Goal: Task Accomplishment & Management: Use online tool/utility

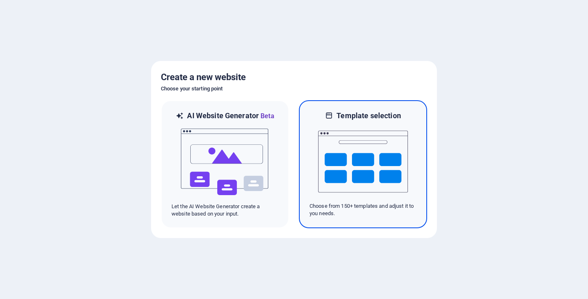
click at [347, 156] on img at bounding box center [363, 162] width 90 height 82
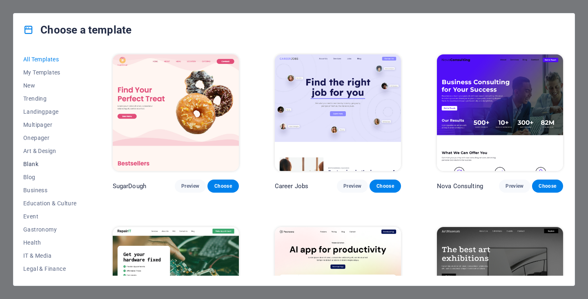
click at [36, 164] on span "Blank" at bounding box center [50, 164] width 54 height 7
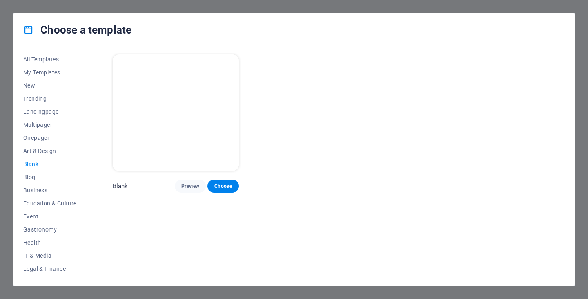
click at [217, 139] on img at bounding box center [176, 112] width 126 height 116
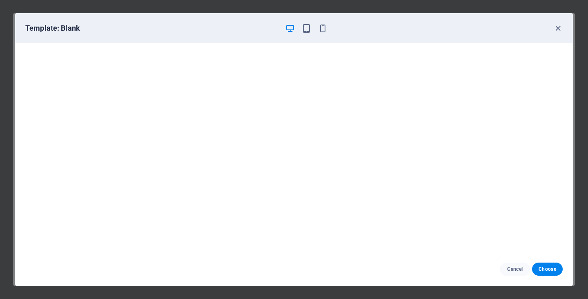
drag, startPoint x: 539, startPoint y: 265, endPoint x: 533, endPoint y: 245, distance: 20.7
click at [539, 265] on button "Choose" at bounding box center [547, 268] width 31 height 13
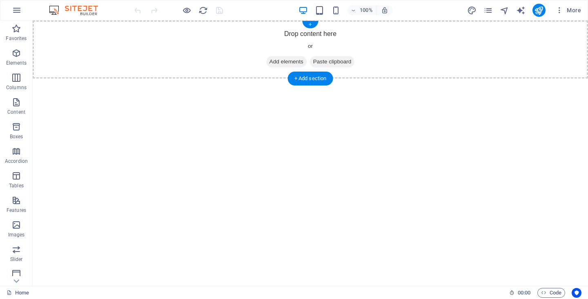
click at [205, 35] on div "Drop content here or Add elements Paste clipboard" at bounding box center [311, 49] width 556 height 58
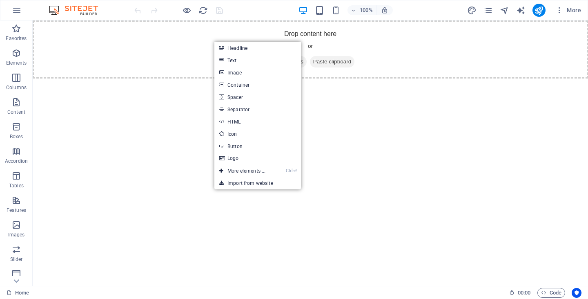
click at [468, 78] on html "Skip to main content Drop content here or Add elements Paste clipboard" at bounding box center [311, 49] width 556 height 58
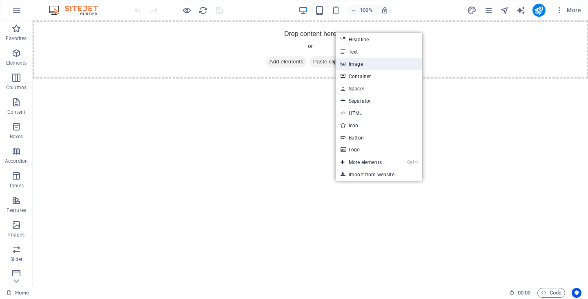
click at [365, 59] on link "Image" at bounding box center [379, 64] width 87 height 12
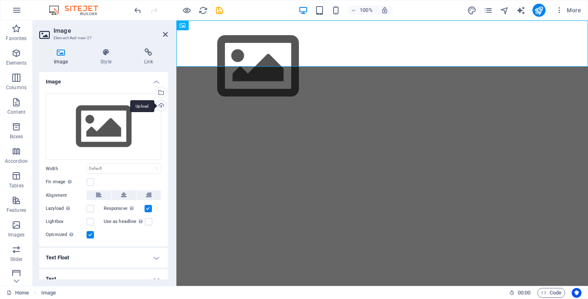
click at [158, 103] on div "Upload" at bounding box center [160, 106] width 12 height 12
click at [149, 59] on h4 "Link" at bounding box center [149, 56] width 38 height 17
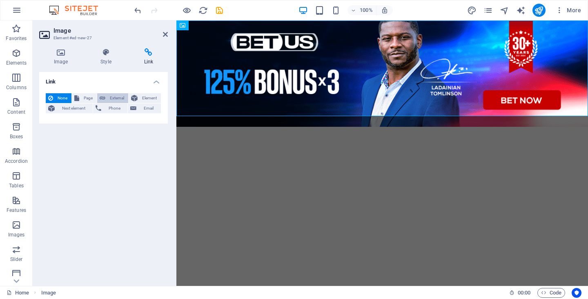
click at [113, 96] on span "External" at bounding box center [117, 98] width 18 height 10
select select "blank"
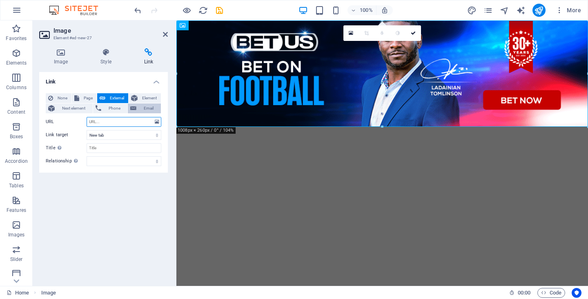
paste input "[URL][DOMAIN_NAME]"
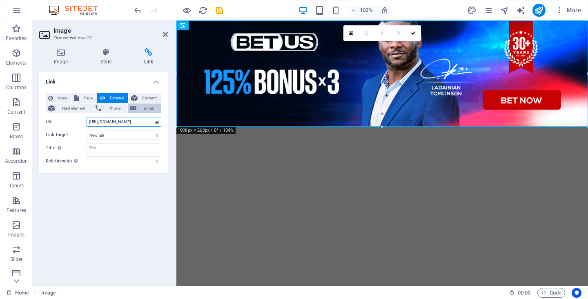
scroll to position [0, 79]
type input "[URL][DOMAIN_NAME]"
click at [399, 94] on figure at bounding box center [383, 73] width 412 height 106
click at [222, 11] on icon "save" at bounding box center [219, 10] width 9 height 9
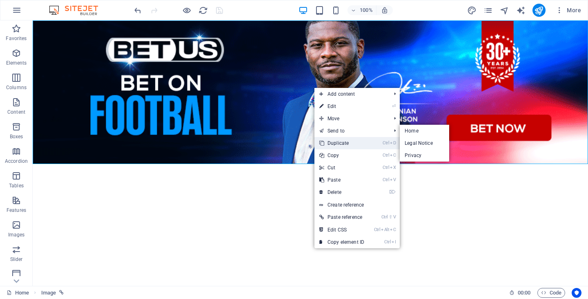
click at [346, 139] on link "Ctrl D Duplicate" at bounding box center [342, 143] width 55 height 12
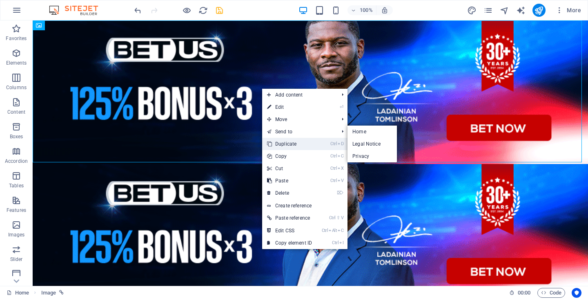
click at [295, 145] on link "Ctrl D Duplicate" at bounding box center [289, 144] width 55 height 12
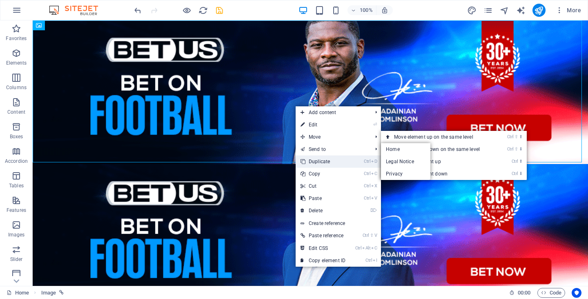
click at [327, 157] on link "Ctrl D Duplicate" at bounding box center [323, 161] width 55 height 12
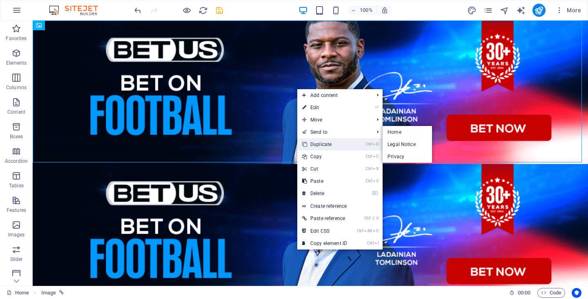
click at [331, 142] on link "Ctrl D Duplicate" at bounding box center [324, 144] width 55 height 12
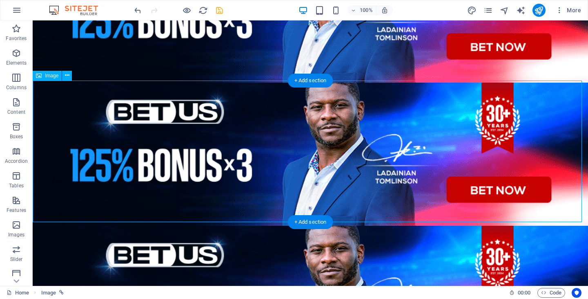
scroll to position [82, 0]
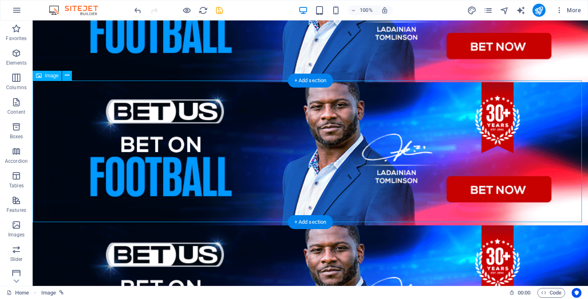
click at [346, 166] on figure at bounding box center [311, 153] width 556 height 143
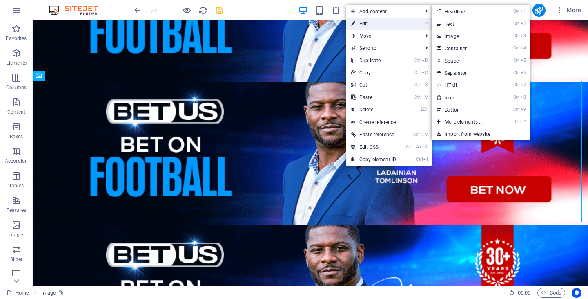
click at [370, 21] on link "⏎ Edit" at bounding box center [374, 24] width 55 height 12
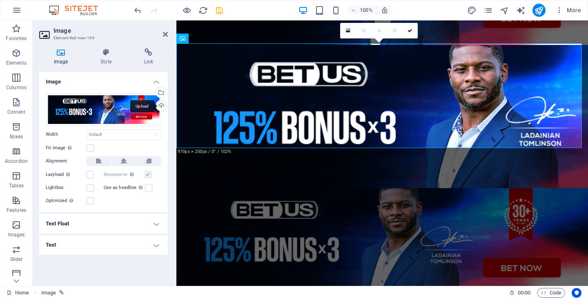
click at [164, 104] on div "Upload" at bounding box center [160, 106] width 12 height 12
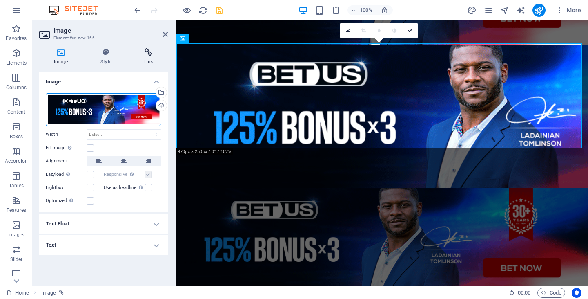
click at [151, 55] on icon at bounding box center [149, 52] width 38 height 8
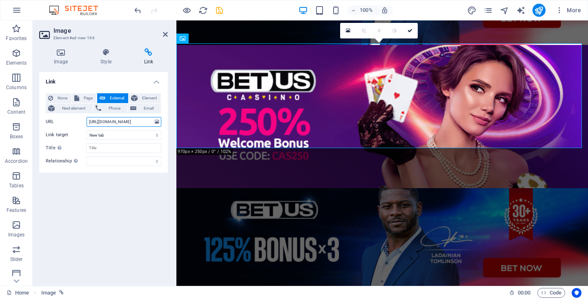
click at [134, 123] on input "[URL][DOMAIN_NAME]" at bounding box center [124, 122] width 75 height 10
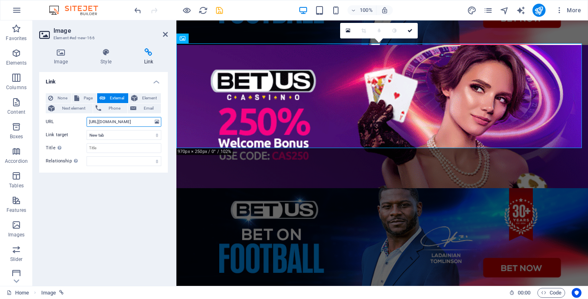
click at [134, 123] on input "[URL][DOMAIN_NAME]" at bounding box center [124, 122] width 75 height 10
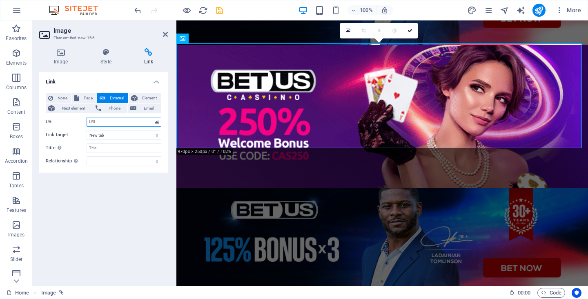
paste input "[URL][DOMAIN_NAME]"
type input "[URL][DOMAIN_NAME]"
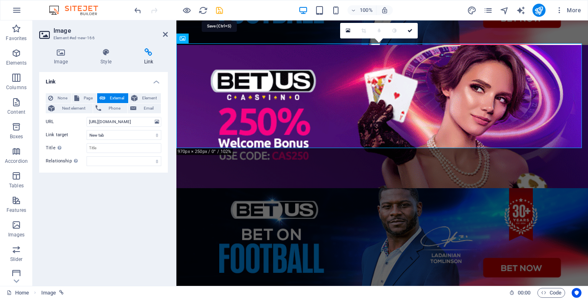
click at [221, 11] on icon "save" at bounding box center [219, 10] width 9 height 9
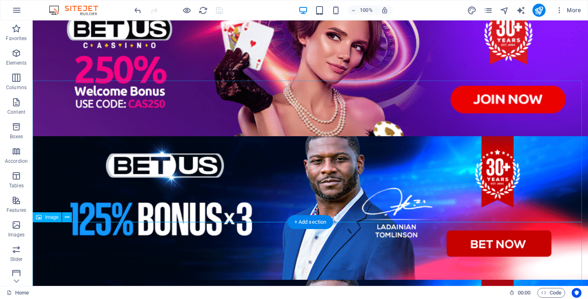
scroll to position [245, 0]
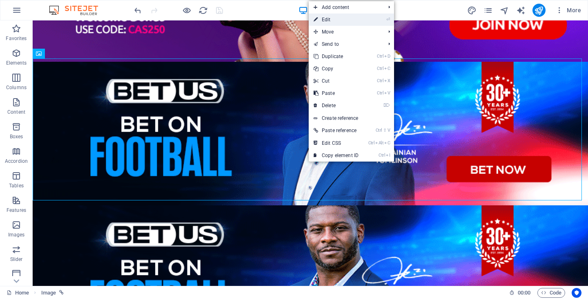
click at [328, 22] on link "⏎ Edit" at bounding box center [336, 19] width 55 height 12
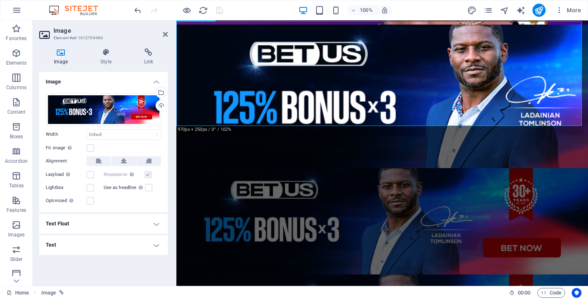
scroll to position [208, 0]
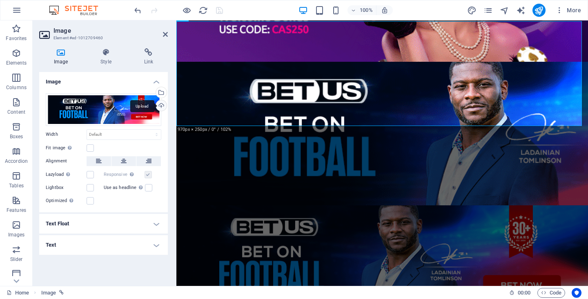
click at [163, 107] on div "Upload" at bounding box center [160, 106] width 12 height 12
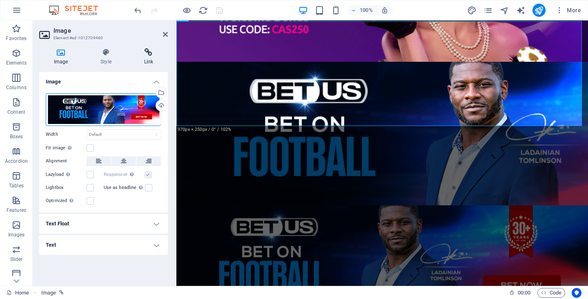
click at [148, 54] on icon at bounding box center [149, 52] width 38 height 8
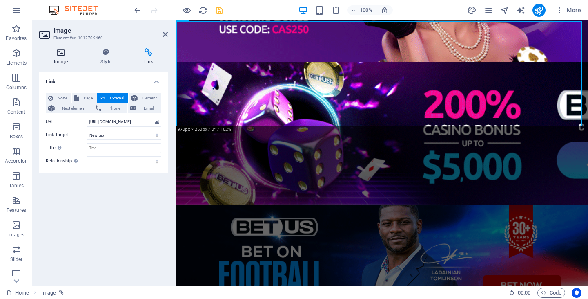
click at [62, 58] on h4 "Image" at bounding box center [62, 56] width 47 height 17
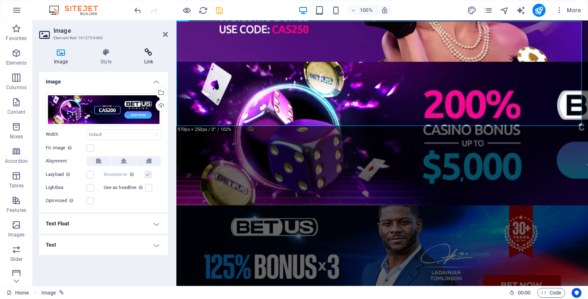
click at [142, 52] on icon at bounding box center [149, 52] width 38 height 8
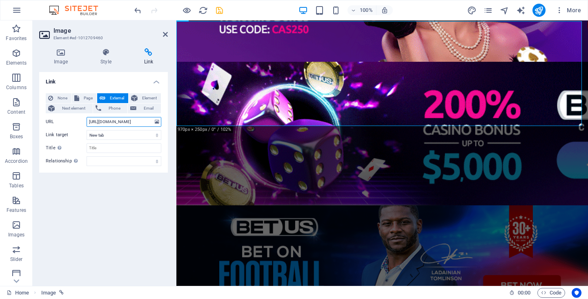
click at [134, 120] on input "[URL][DOMAIN_NAME]" at bounding box center [124, 122] width 75 height 10
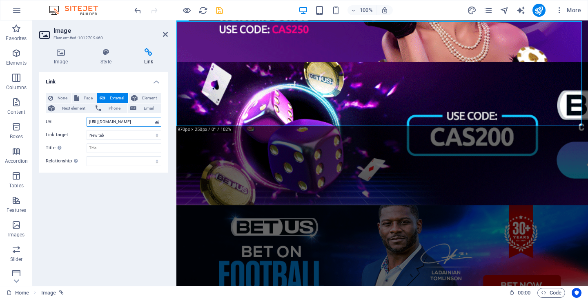
click at [134, 120] on input "[URL][DOMAIN_NAME]" at bounding box center [124, 122] width 75 height 10
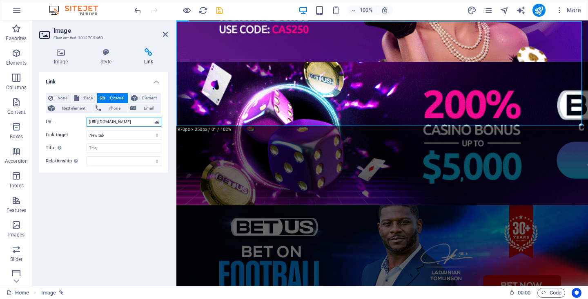
click at [134, 120] on input "[URL][DOMAIN_NAME]" at bounding box center [124, 122] width 75 height 10
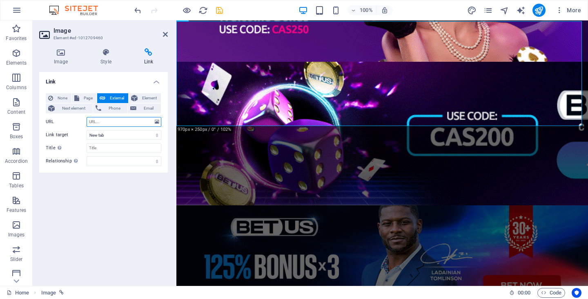
click at [106, 120] on input "URL" at bounding box center [124, 122] width 75 height 10
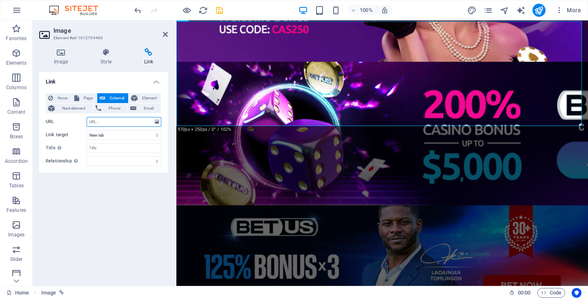
paste input "[URL][DOMAIN_NAME]"
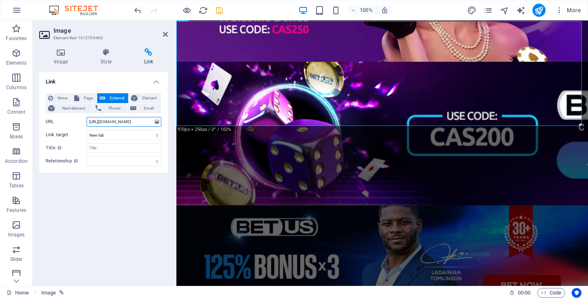
scroll to position [0, 75]
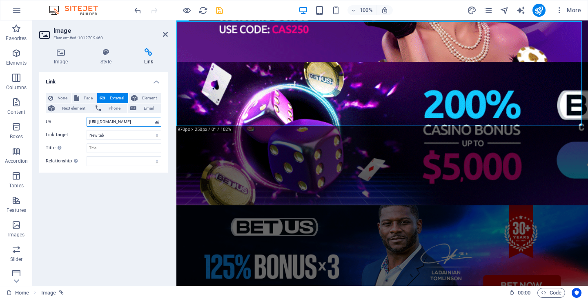
type input "[URL][DOMAIN_NAME]"
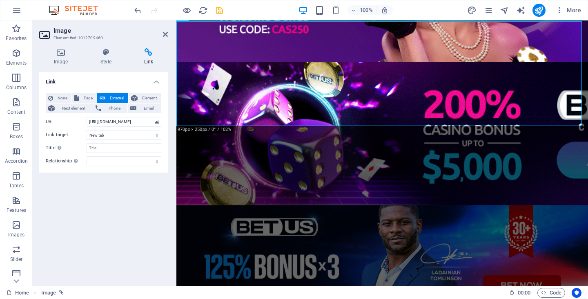
click at [223, 10] on icon "save" at bounding box center [219, 10] width 9 height 9
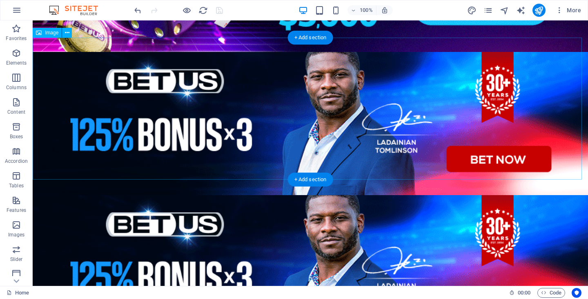
scroll to position [409, 0]
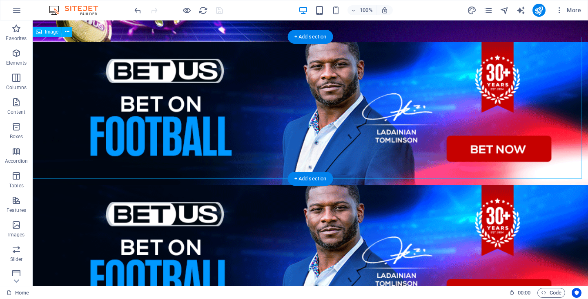
click at [306, 108] on figure at bounding box center [311, 113] width 556 height 143
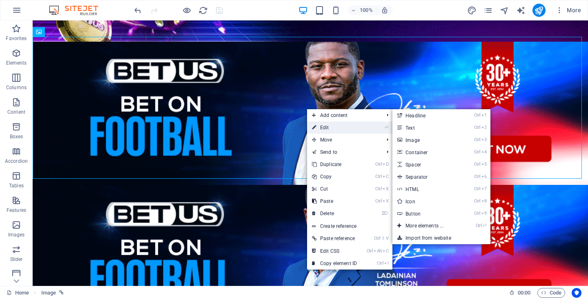
click at [320, 124] on link "⏎ Edit" at bounding box center [334, 127] width 55 height 12
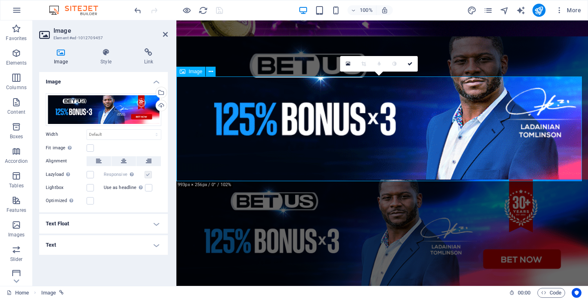
scroll to position [257, 0]
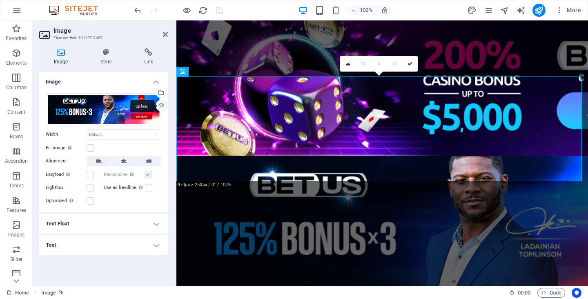
click at [162, 103] on div "Upload" at bounding box center [160, 106] width 12 height 12
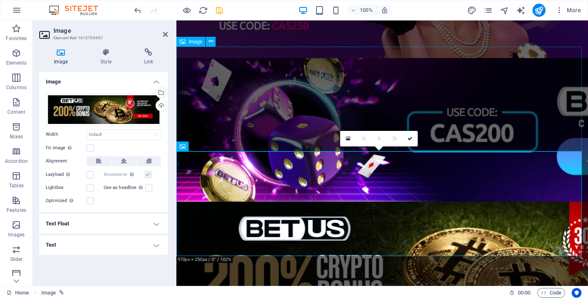
scroll to position [233, 0]
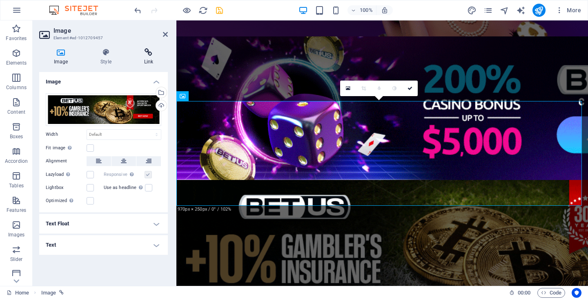
click at [147, 52] on icon at bounding box center [149, 52] width 38 height 8
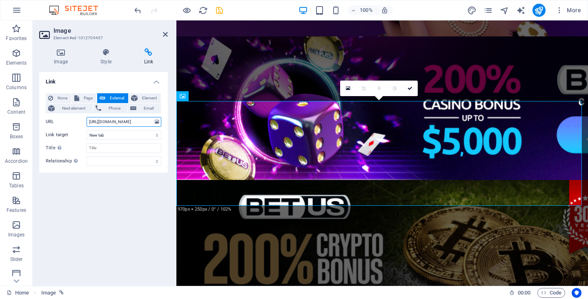
click at [127, 123] on input "[URL][DOMAIN_NAME]" at bounding box center [124, 122] width 75 height 10
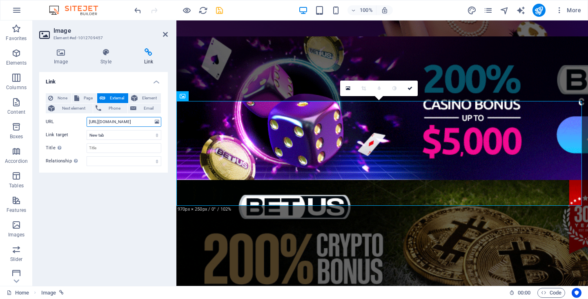
click at [127, 123] on input "[URL][DOMAIN_NAME]" at bounding box center [124, 122] width 75 height 10
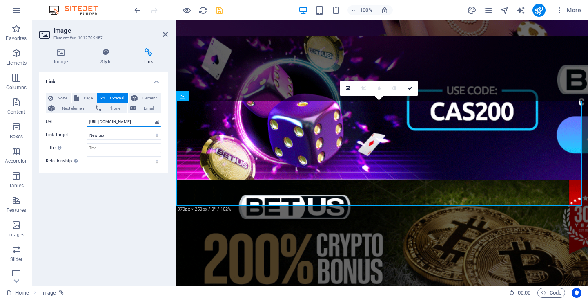
click at [127, 123] on input "[URL][DOMAIN_NAME]" at bounding box center [124, 122] width 75 height 10
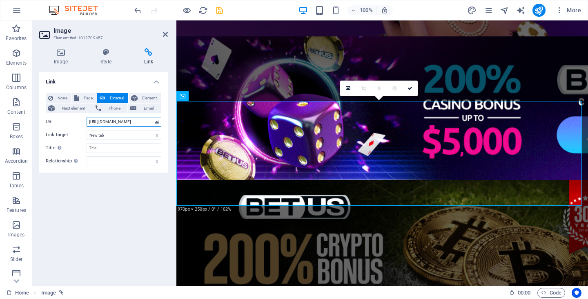
click at [127, 123] on input "[URL][DOMAIN_NAME]" at bounding box center [124, 122] width 75 height 10
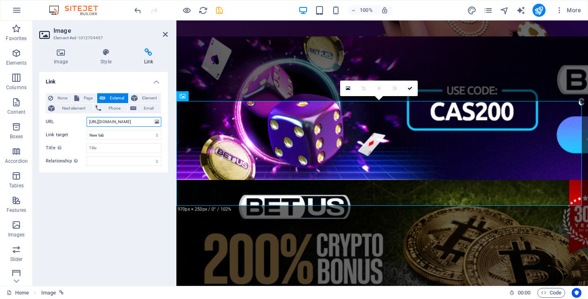
click at [127, 122] on input "[URL][DOMAIN_NAME]" at bounding box center [124, 122] width 75 height 10
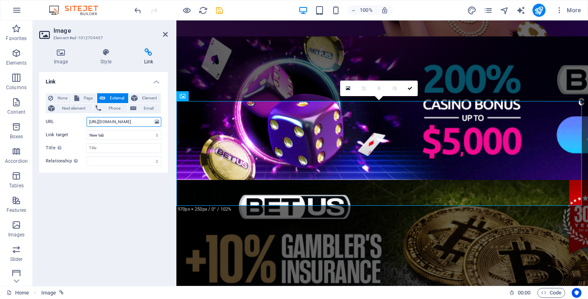
paste input "SpIGTXMAzA3m"
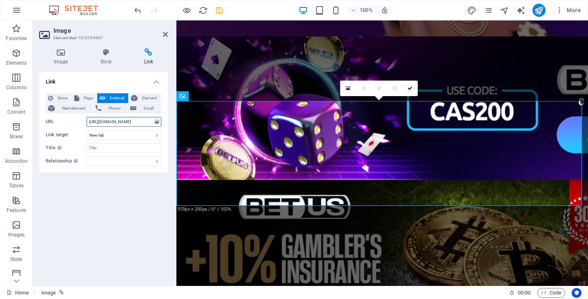
scroll to position [0, 78]
type input "[URL][DOMAIN_NAME]"
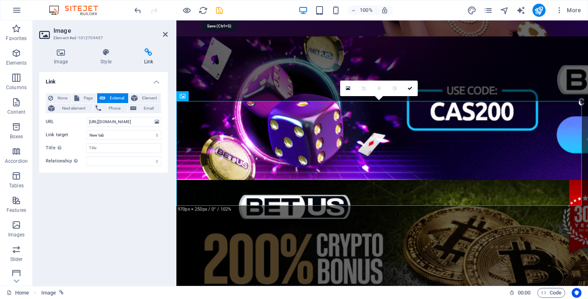
click at [221, 11] on icon "save" at bounding box center [219, 10] width 9 height 9
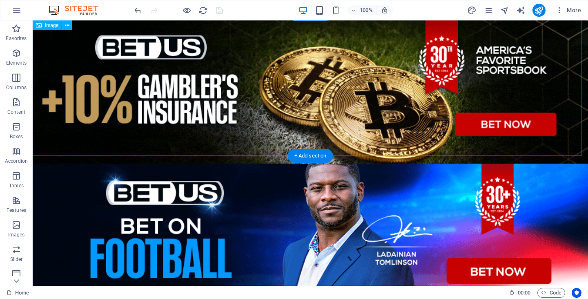
scroll to position [443, 0]
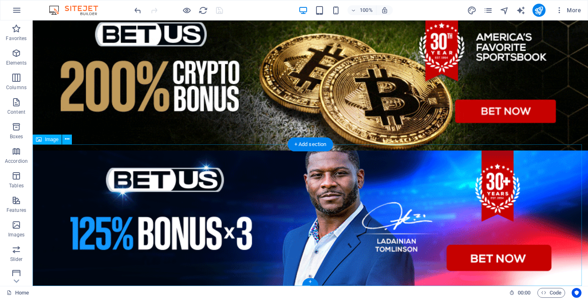
click at [279, 192] on figure at bounding box center [311, 221] width 556 height 143
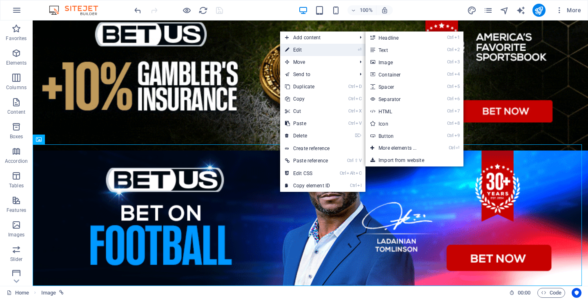
click at [309, 45] on link "⏎ Edit" at bounding box center [307, 50] width 55 height 12
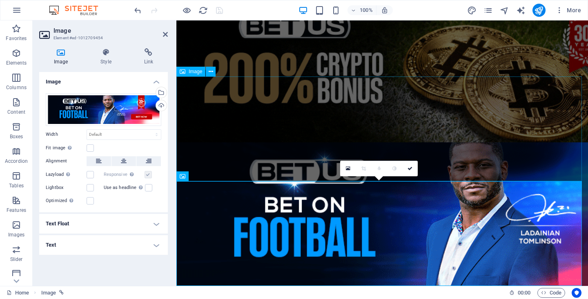
scroll to position [257, 0]
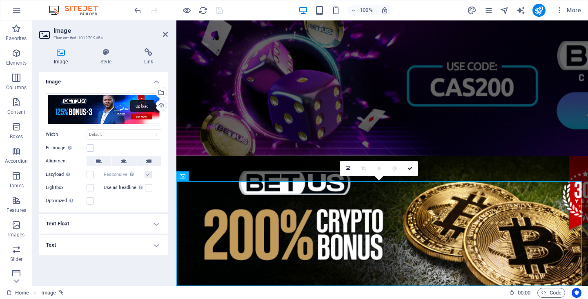
click at [162, 107] on div "Upload" at bounding box center [160, 106] width 12 height 12
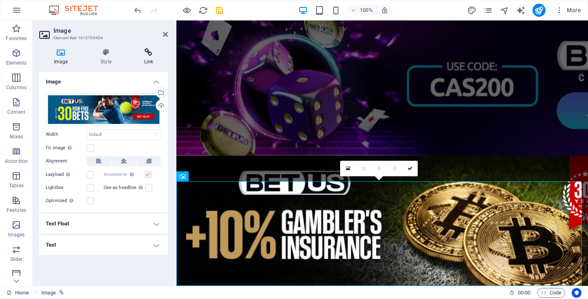
click at [149, 60] on h4 "Link" at bounding box center [149, 56] width 38 height 17
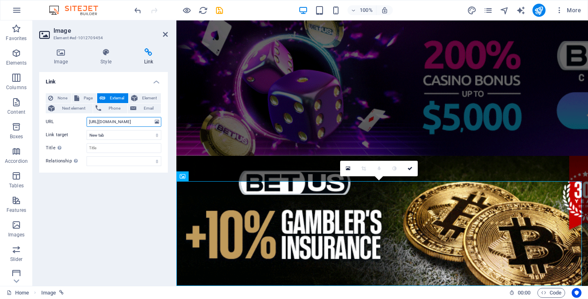
click at [129, 122] on input "[URL][DOMAIN_NAME]" at bounding box center [124, 122] width 75 height 10
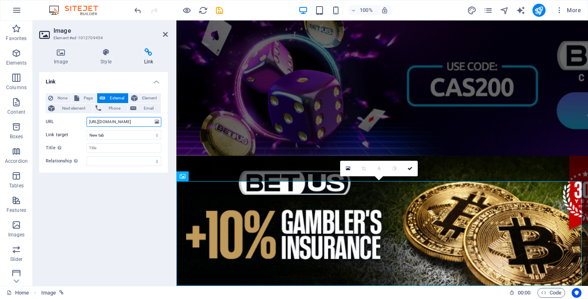
click at [129, 122] on input "[URL][DOMAIN_NAME]" at bounding box center [124, 122] width 75 height 10
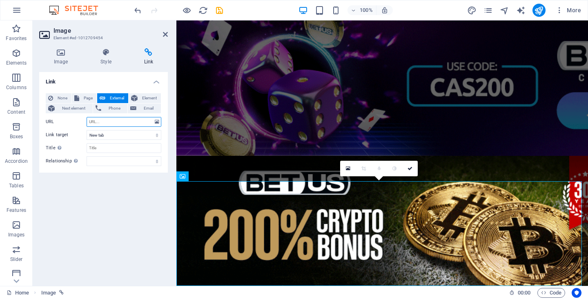
paste input "https://record.revmasters.com/_f-3AyAQevJSGz-JMn0SwlGNd7ZgqdRLk/1/"
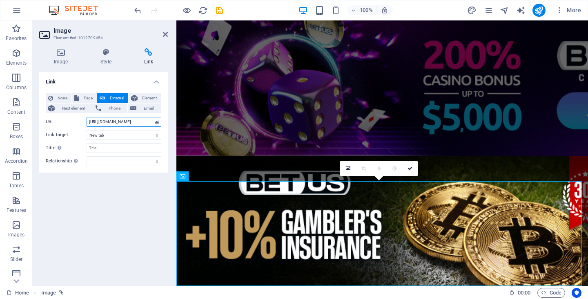
scroll to position [0, 76]
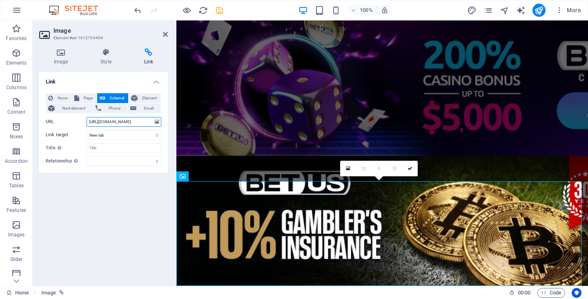
type input "https://record.revmasters.com/_f-3AyAQevJSGz-JMn0SwlGNd7ZgqdRLk/1/"
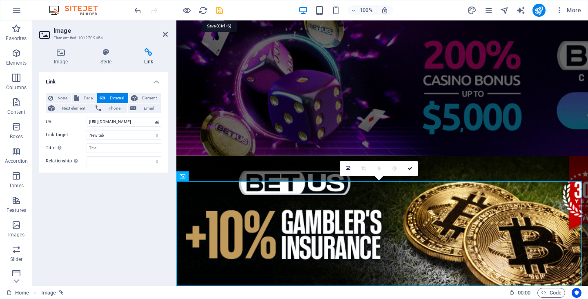
click at [222, 11] on icon "save" at bounding box center [219, 10] width 9 height 9
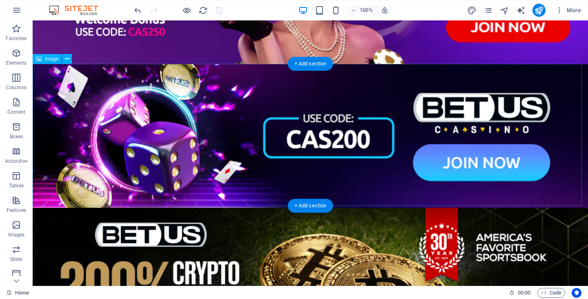
scroll to position [239, 0]
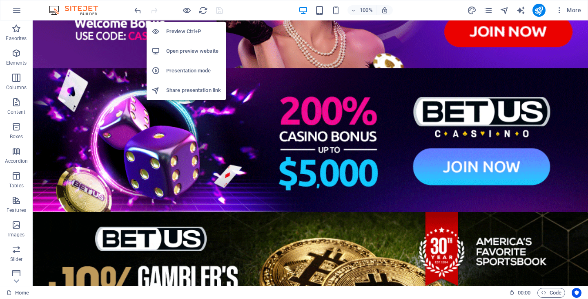
click at [180, 27] on h6 "Preview Ctrl+P" at bounding box center [193, 32] width 55 height 10
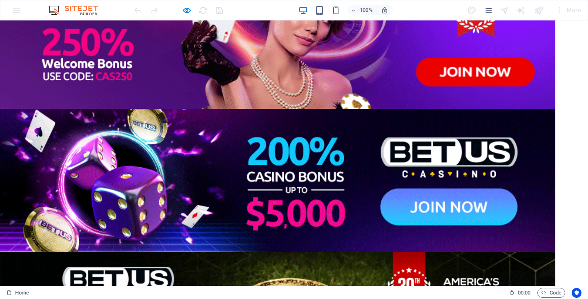
scroll to position [206, 0]
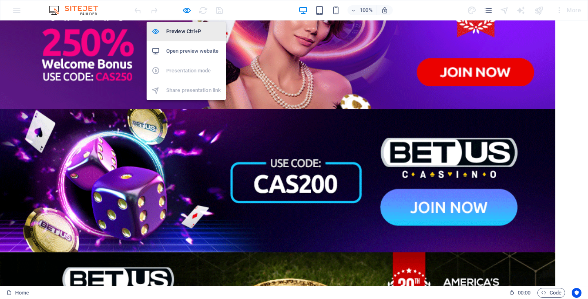
click at [184, 31] on h6 "Preview Ctrl+P" at bounding box center [193, 32] width 55 height 10
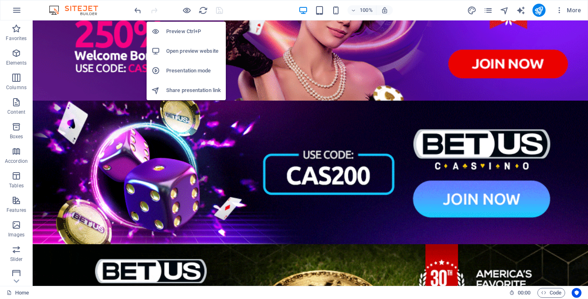
scroll to position [198, 0]
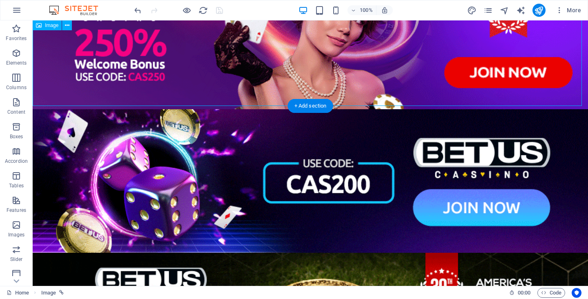
drag, startPoint x: 449, startPoint y: 65, endPoint x: 480, endPoint y: 65, distance: 30.2
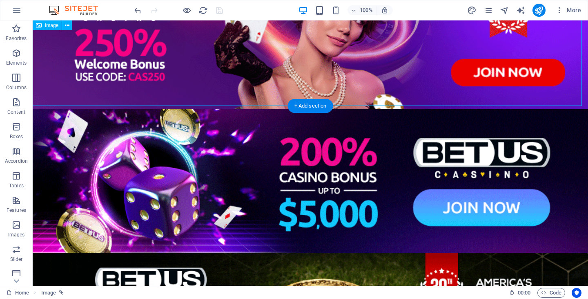
click at [480, 65] on figure at bounding box center [311, 37] width 556 height 143
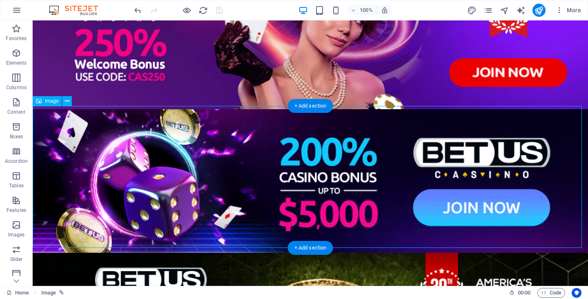
drag, startPoint x: 392, startPoint y: 148, endPoint x: 466, endPoint y: 148, distance: 74.0
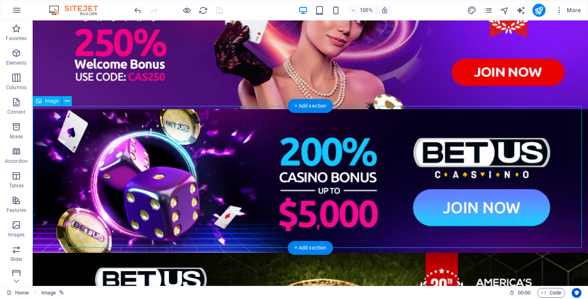
click at [466, 148] on figure at bounding box center [311, 180] width 556 height 143
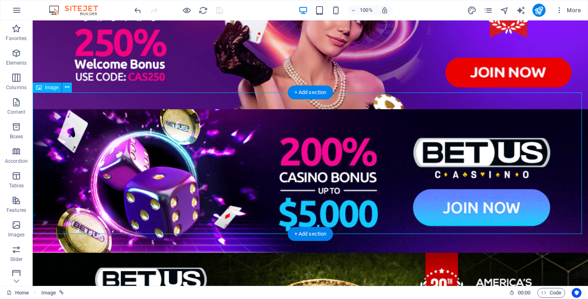
scroll to position [361, 0]
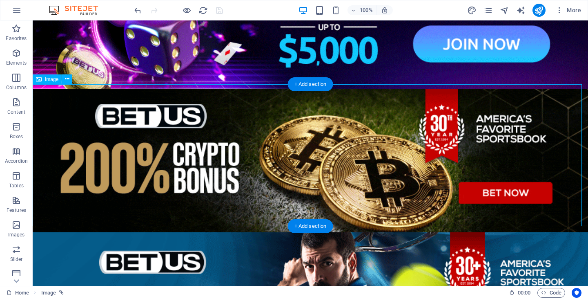
drag, startPoint x: 330, startPoint y: 152, endPoint x: 423, endPoint y: 151, distance: 93.6
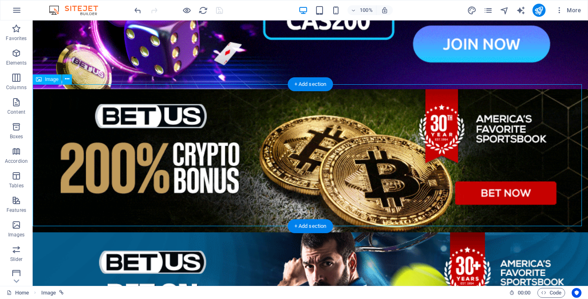
click at [423, 151] on figure at bounding box center [311, 160] width 556 height 143
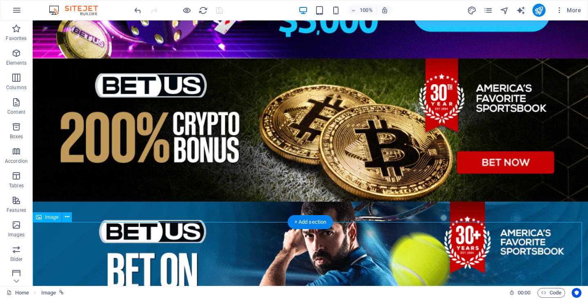
drag, startPoint x: 336, startPoint y: 274, endPoint x: 444, endPoint y: 268, distance: 108.0
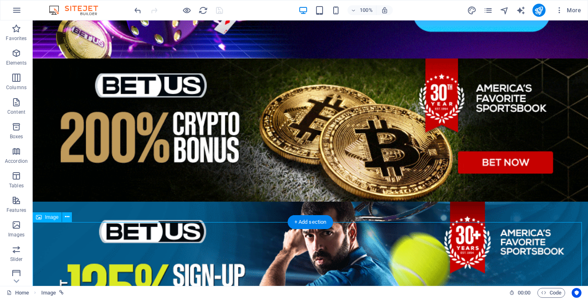
click at [445, 268] on figure at bounding box center [311, 272] width 556 height 143
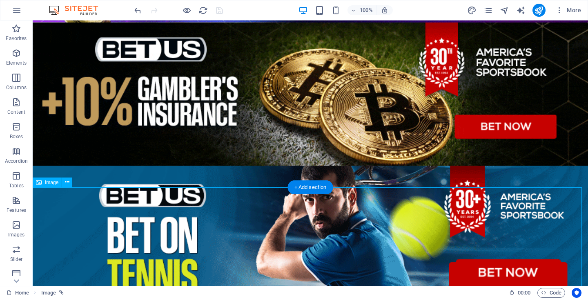
scroll to position [443, 0]
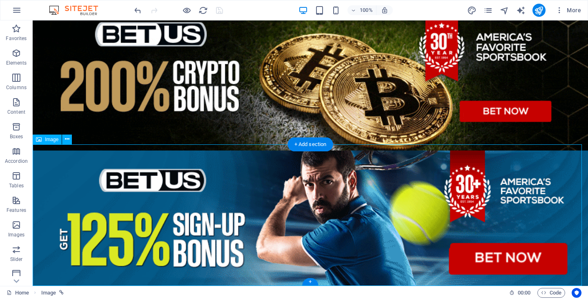
drag, startPoint x: 331, startPoint y: 172, endPoint x: 383, endPoint y: 172, distance: 52.7
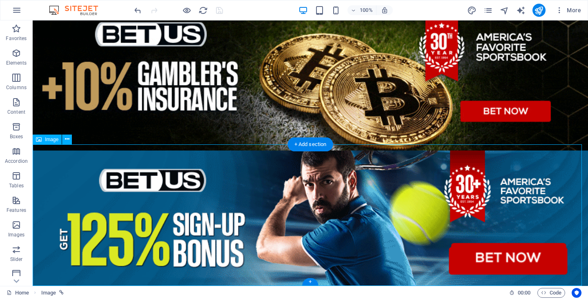
click at [383, 172] on figure at bounding box center [311, 221] width 556 height 143
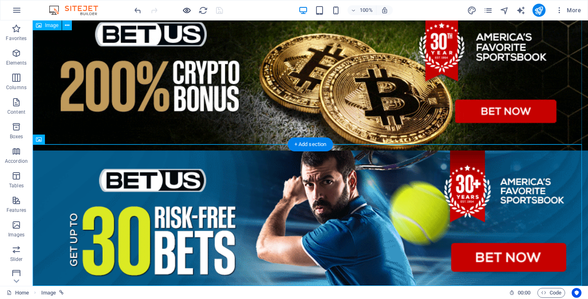
click at [182, 10] on icon "button" at bounding box center [186, 10] width 9 height 9
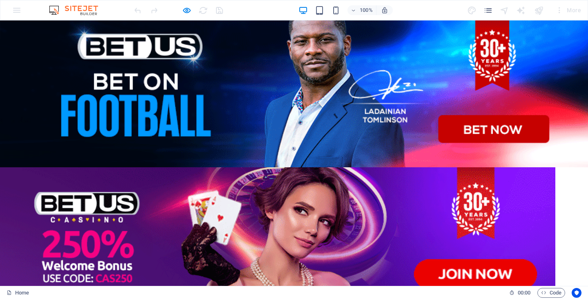
scroll to position [0, 0]
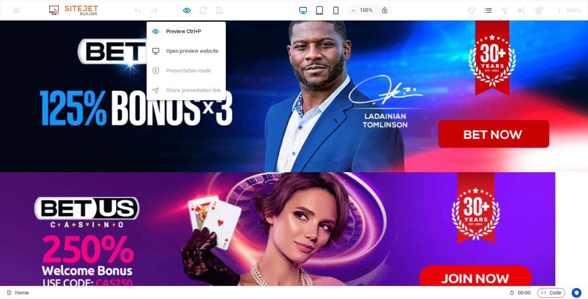
click at [190, 47] on h6 "Open preview website" at bounding box center [193, 51] width 55 height 10
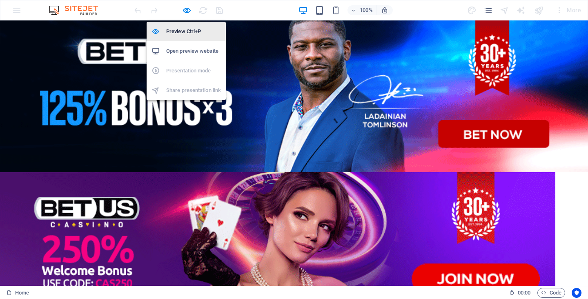
click at [185, 29] on h6 "Preview Ctrl+P" at bounding box center [193, 32] width 55 height 10
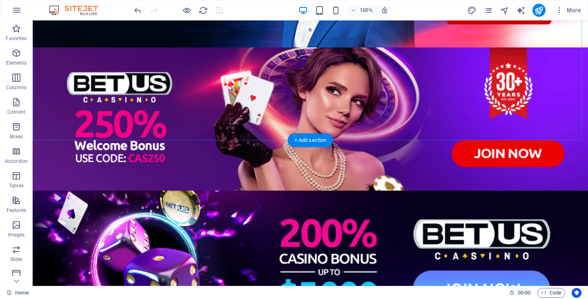
scroll to position [163, 0]
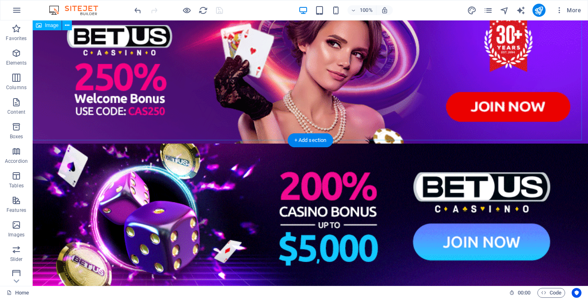
click at [393, 93] on figure at bounding box center [311, 71] width 556 height 143
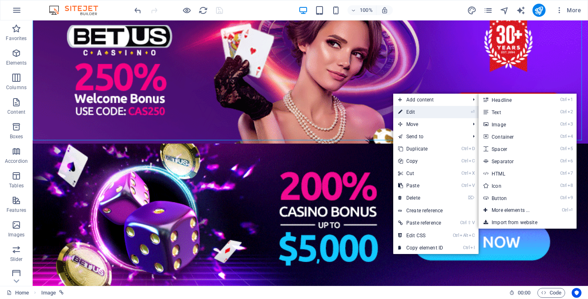
click at [409, 112] on link "⏎ Edit" at bounding box center [420, 112] width 55 height 12
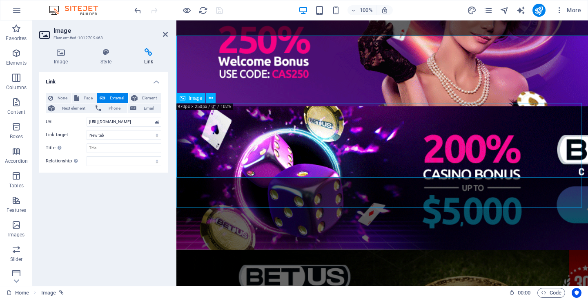
scroll to position [126, 0]
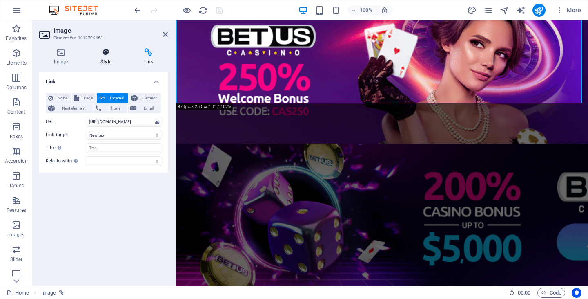
click at [104, 56] on icon at bounding box center [106, 52] width 40 height 8
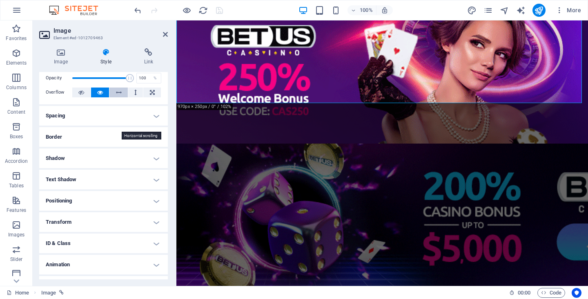
scroll to position [41, 0]
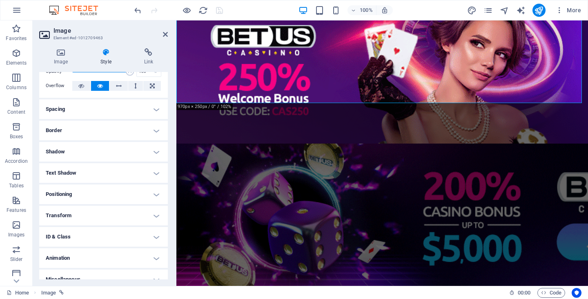
click at [157, 104] on h4 "Spacing" at bounding box center [103, 109] width 129 height 20
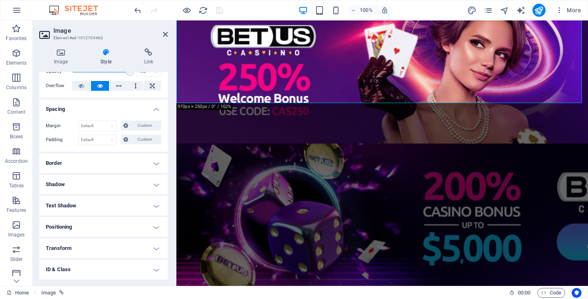
click at [157, 104] on h4 "Spacing" at bounding box center [103, 106] width 129 height 15
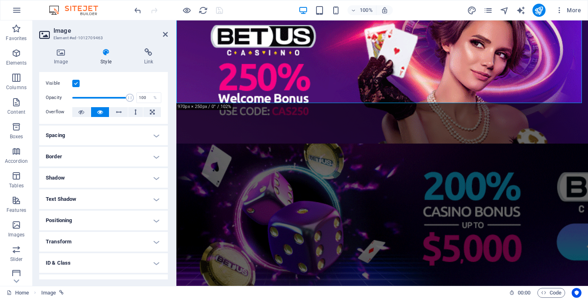
scroll to position [0, 0]
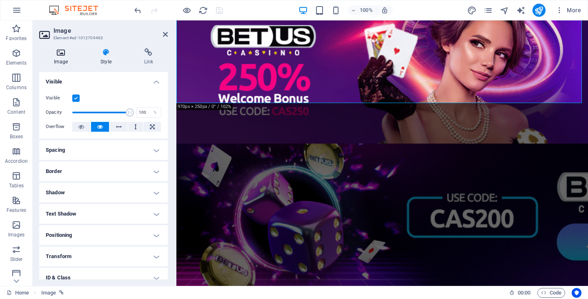
click at [64, 56] on icon at bounding box center [60, 52] width 43 height 8
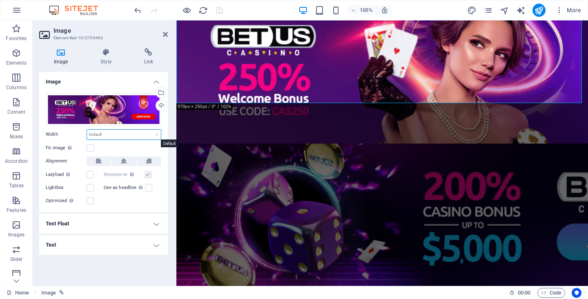
click at [131, 134] on select "Default auto px rem % em vh vw" at bounding box center [124, 135] width 74 height 10
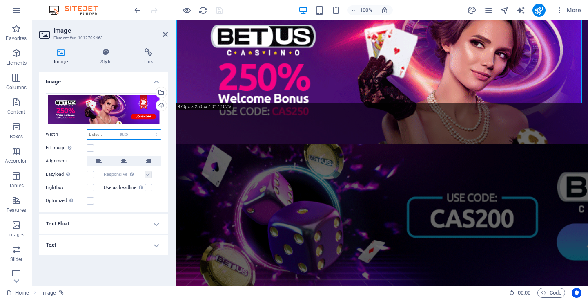
click at [87, 130] on select "Default auto px rem % em vh vw" at bounding box center [124, 135] width 74 height 10
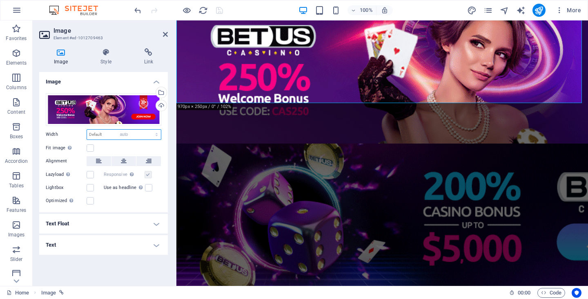
select select "DISABLED_OPTION_VALUE"
click at [128, 159] on button at bounding box center [124, 161] width 25 height 10
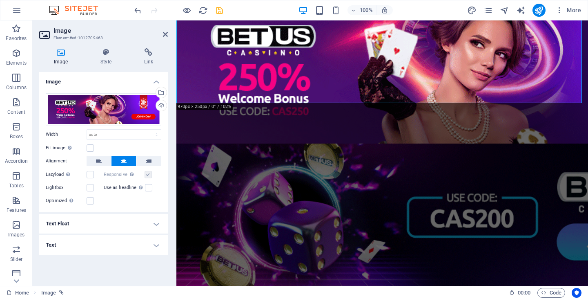
click at [221, 14] on icon "save" at bounding box center [219, 10] width 9 height 9
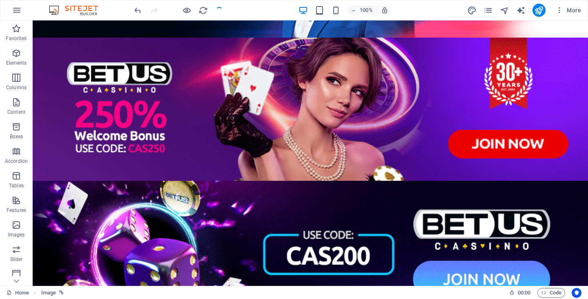
scroll to position [163, 0]
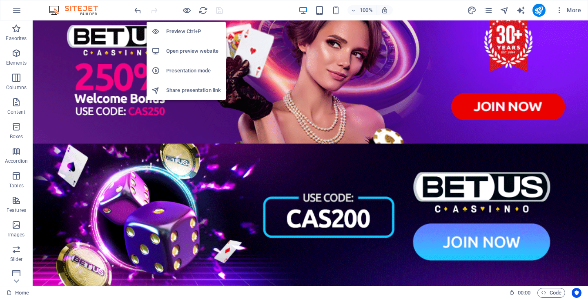
click at [184, 34] on h6 "Preview Ctrl+P" at bounding box center [193, 32] width 55 height 10
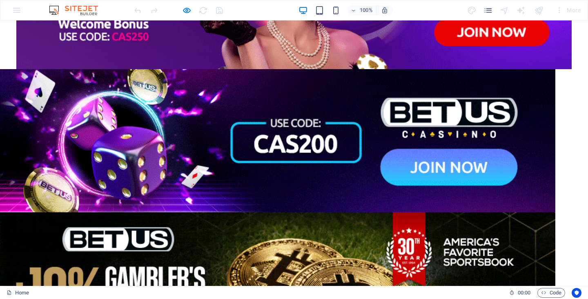
scroll to position [295, 0]
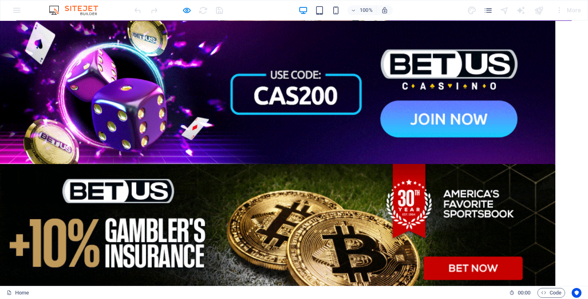
click at [310, 105] on img at bounding box center [278, 92] width 556 height 143
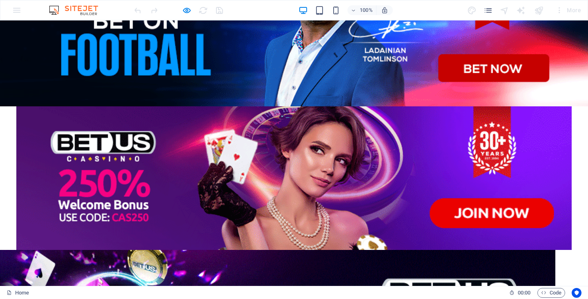
scroll to position [9, 0]
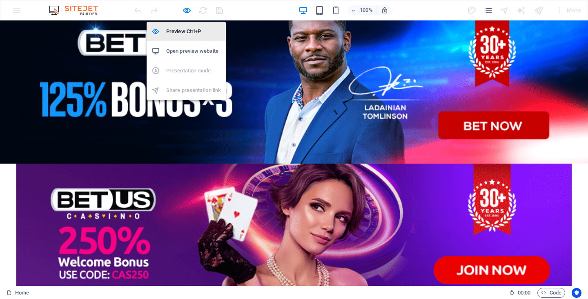
click at [187, 29] on h6 "Preview Ctrl+P" at bounding box center [193, 32] width 55 height 10
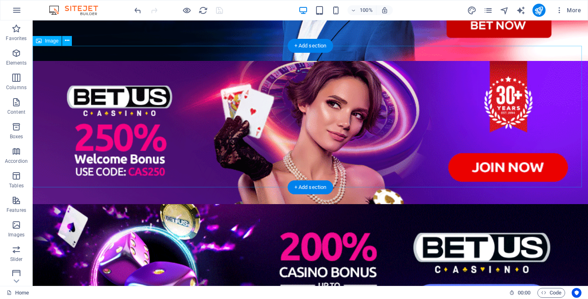
scroll to position [131, 0]
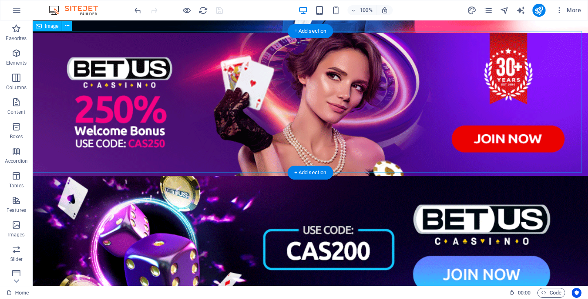
click at [330, 98] on figure at bounding box center [311, 104] width 556 height 143
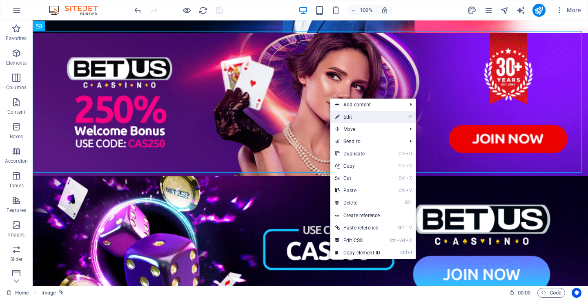
click at [343, 112] on link "⏎ Edit" at bounding box center [358, 117] width 55 height 12
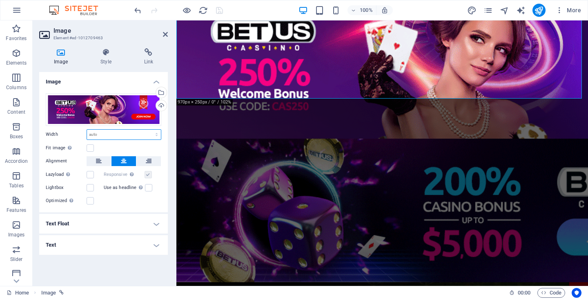
click at [145, 137] on select "Default auto px rem % em vh vw" at bounding box center [124, 135] width 74 height 10
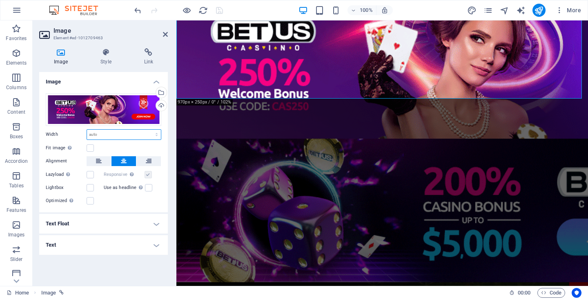
click at [145, 133] on select "Default auto px rem % em vh vw" at bounding box center [124, 135] width 74 height 10
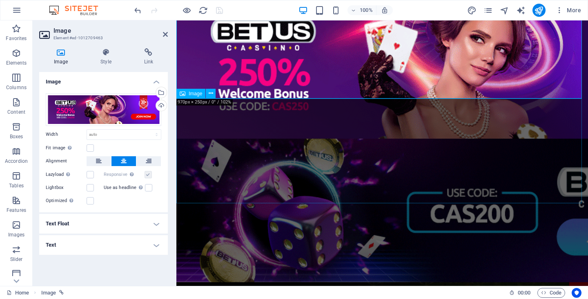
click at [308, 165] on figure at bounding box center [383, 210] width 412 height 143
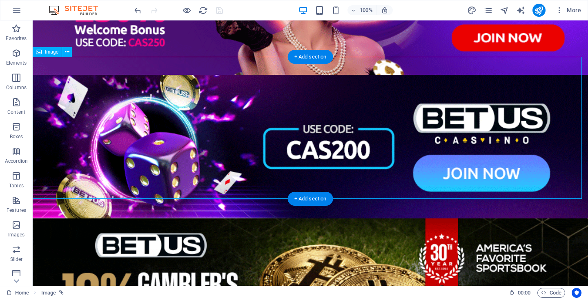
scroll to position [254, 0]
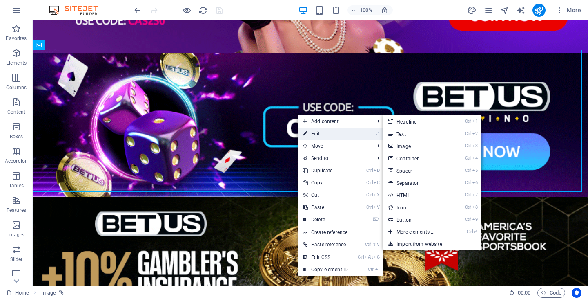
click at [312, 134] on link "⏎ Edit" at bounding box center [325, 133] width 55 height 12
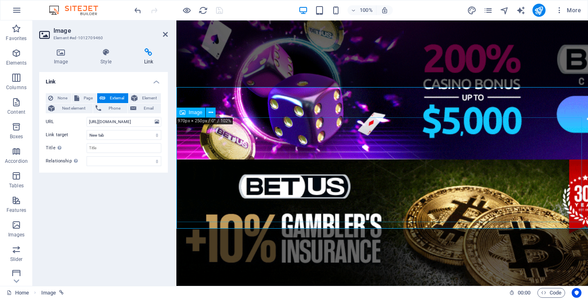
scroll to position [217, 0]
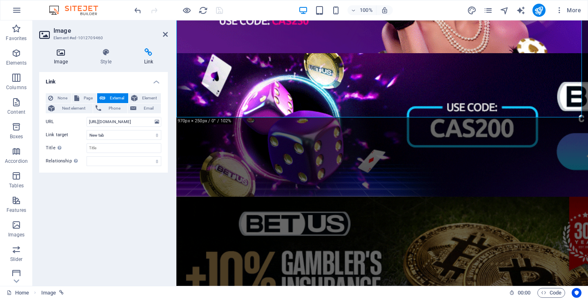
click at [56, 58] on h4 "Image" at bounding box center [62, 56] width 47 height 17
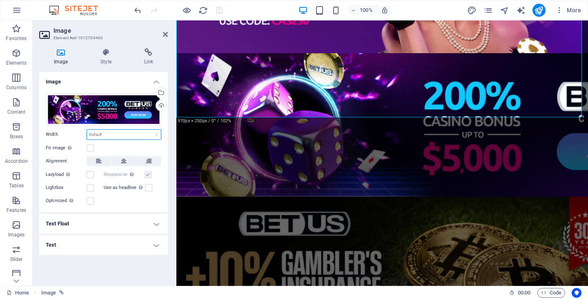
click at [136, 130] on select "Default auto px rem % em vh vw" at bounding box center [124, 135] width 74 height 10
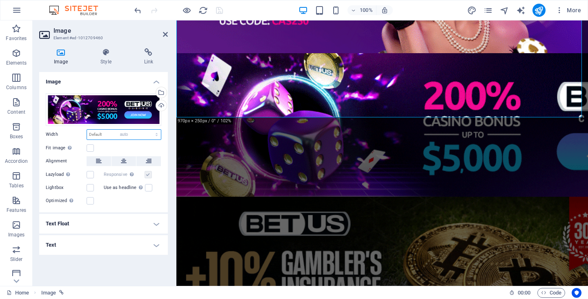
click at [87, 130] on select "Default auto px rem % em vh vw" at bounding box center [124, 135] width 74 height 10
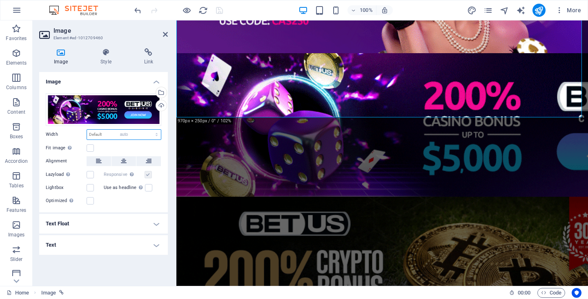
select select "DISABLED_OPTION_VALUE"
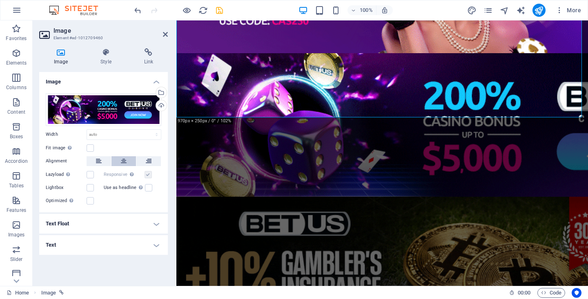
click at [125, 157] on icon at bounding box center [124, 161] width 6 height 10
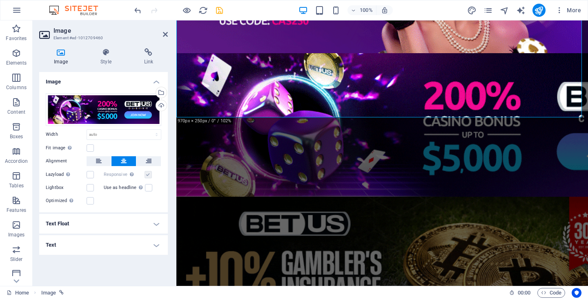
click at [94, 147] on div "Fit image Automatically fit image to a fixed width and height" at bounding box center [104, 148] width 116 height 10
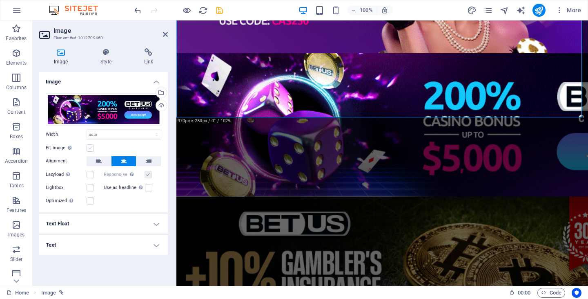
click at [92, 148] on label at bounding box center [90, 147] width 7 height 7
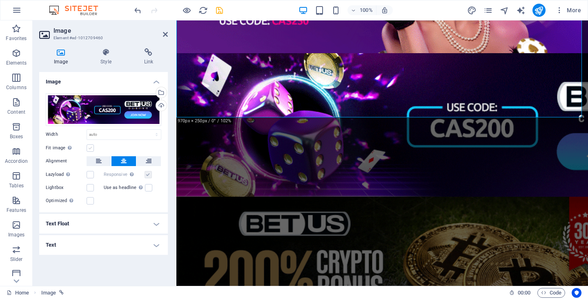
click at [0, 0] on input "Fit image Automatically fit image to a fixed width and height" at bounding box center [0, 0] width 0 height 0
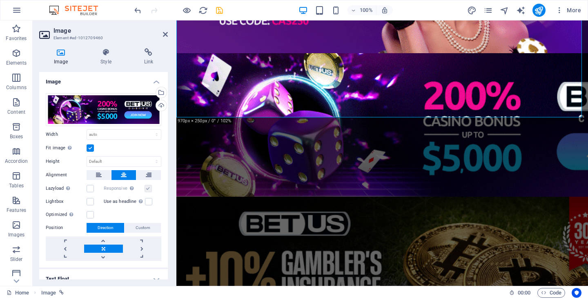
click at [218, 15] on icon "save" at bounding box center [219, 10] width 9 height 9
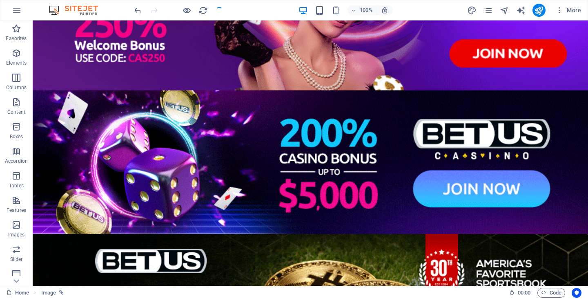
scroll to position [254, 0]
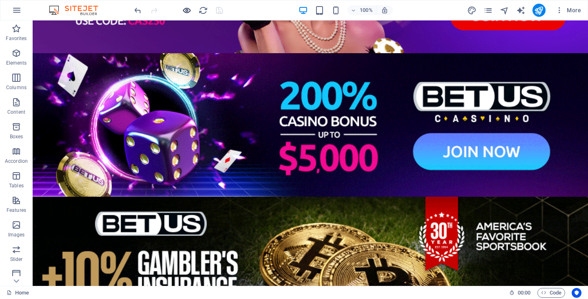
click at [187, 10] on icon "button" at bounding box center [186, 10] width 9 height 9
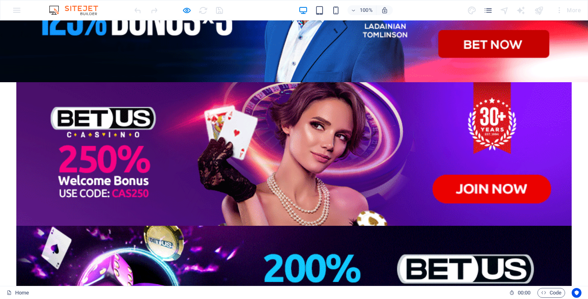
scroll to position [8, 0]
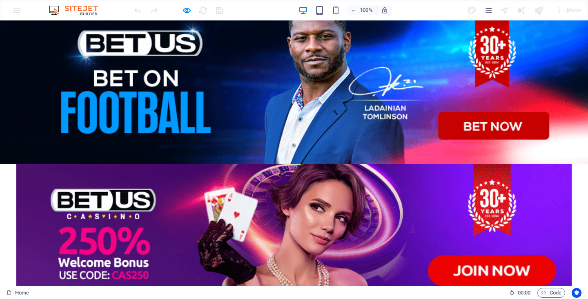
click at [179, 24] on img at bounding box center [294, 88] width 588 height 152
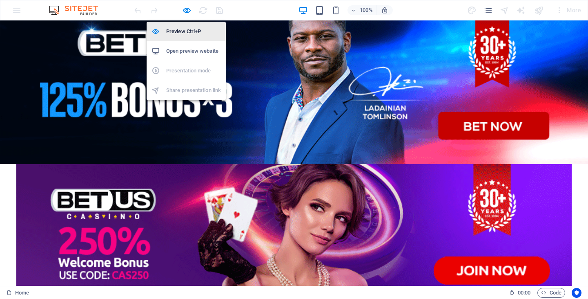
click at [183, 29] on h6 "Preview Ctrl+P" at bounding box center [193, 32] width 55 height 10
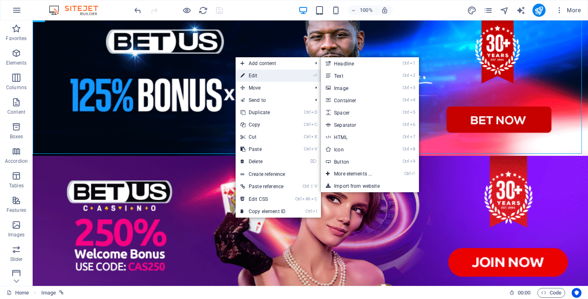
click at [253, 74] on link "⏎ Edit" at bounding box center [263, 75] width 55 height 12
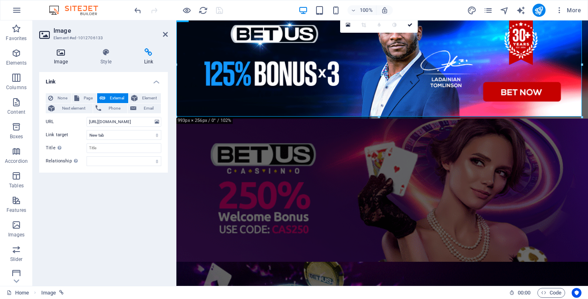
click at [70, 61] on h4 "Image" at bounding box center [62, 56] width 47 height 17
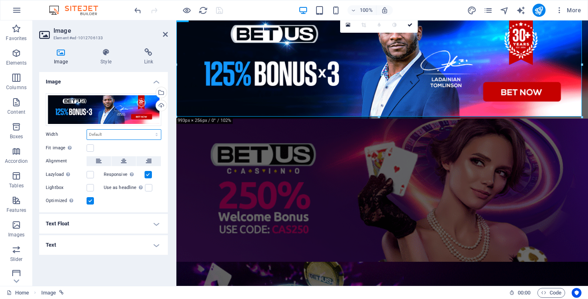
click at [137, 134] on select "Default auto px rem % em vh vw" at bounding box center [124, 135] width 74 height 10
click at [87, 130] on select "Default auto px rem % em vh vw" at bounding box center [124, 135] width 74 height 10
select select "DISABLED_OPTION_VALUE"
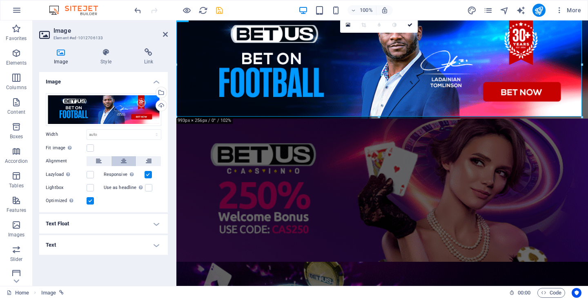
click at [128, 161] on button at bounding box center [124, 161] width 25 height 10
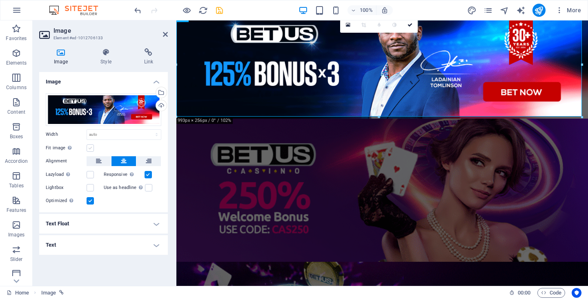
click at [88, 148] on label at bounding box center [90, 147] width 7 height 7
click at [0, 0] on input "Fit image Automatically fit image to a fixed width and height" at bounding box center [0, 0] width 0 height 0
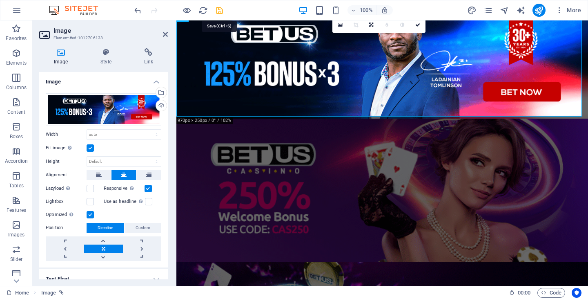
click at [221, 11] on icon "save" at bounding box center [219, 10] width 9 height 9
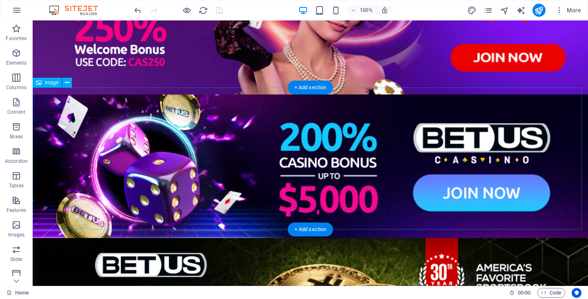
scroll to position [335, 0]
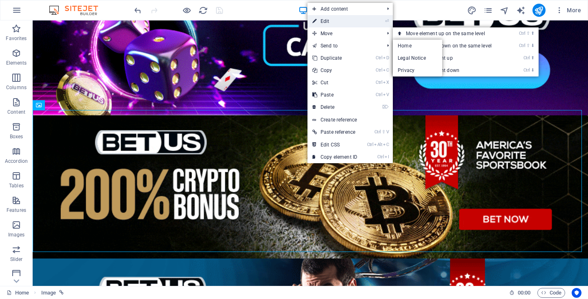
click at [326, 21] on link "⏎ Edit" at bounding box center [335, 21] width 55 height 12
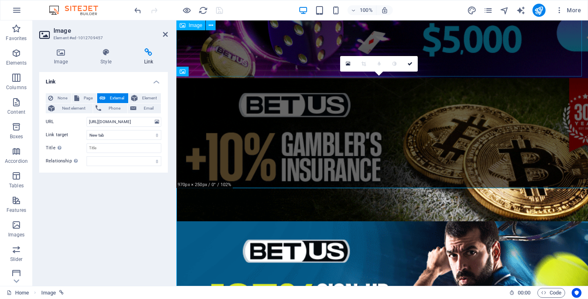
scroll to position [257, 0]
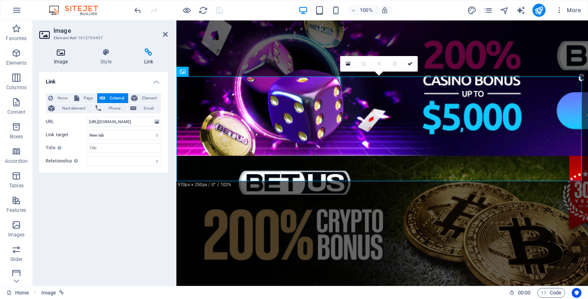
click at [61, 46] on div "Image Style Link Image Drag files here, click to choose files or select files f…" at bounding box center [104, 164] width 142 height 244
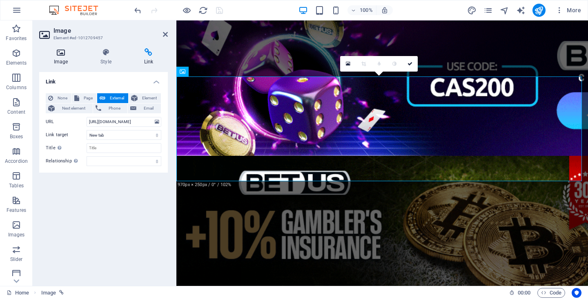
click at [61, 49] on icon at bounding box center [60, 52] width 43 height 8
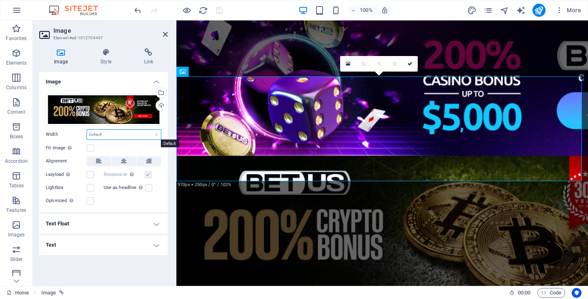
click at [130, 134] on select "Default auto px rem % em vh vw" at bounding box center [124, 135] width 74 height 10
click at [87, 130] on select "Default auto px rem % em vh vw" at bounding box center [124, 135] width 74 height 10
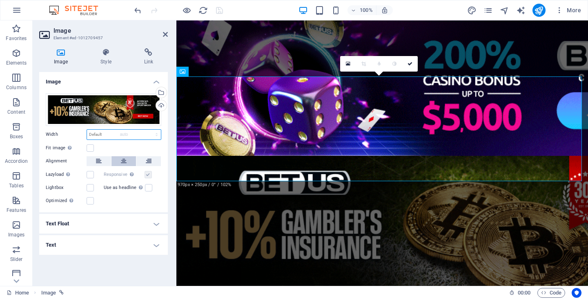
select select "DISABLED_OPTION_VALUE"
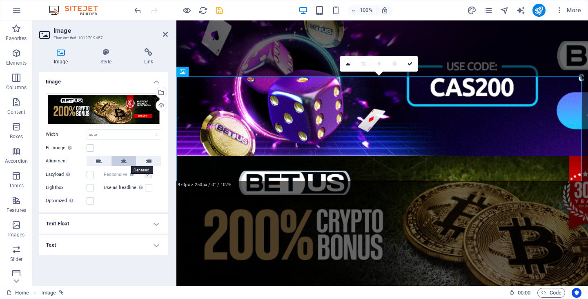
click at [124, 160] on icon at bounding box center [124, 161] width 6 height 10
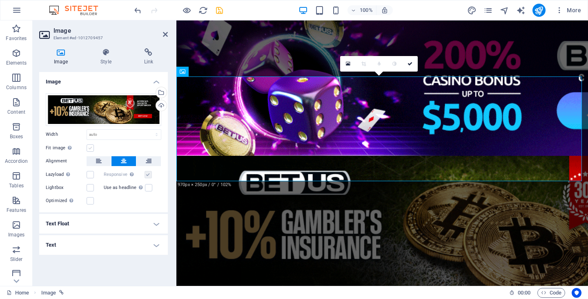
click at [88, 149] on label at bounding box center [90, 147] width 7 height 7
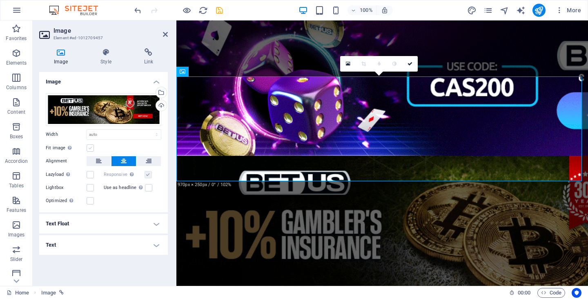
click at [0, 0] on input "Fit image Automatically fit image to a fixed width and height" at bounding box center [0, 0] width 0 height 0
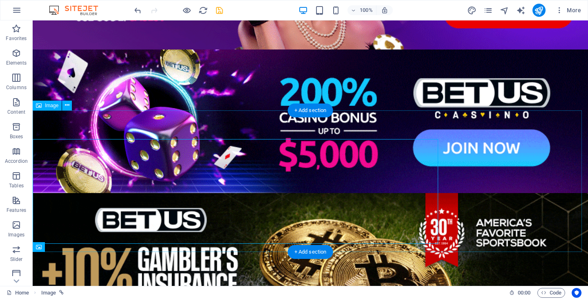
scroll to position [335, 0]
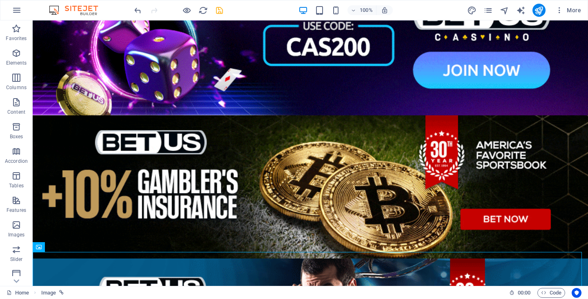
click at [221, 8] on icon "save" at bounding box center [219, 10] width 9 height 9
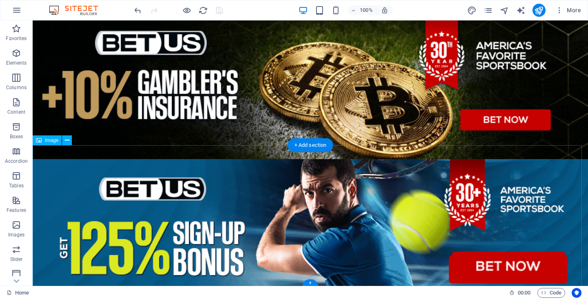
scroll to position [443, 0]
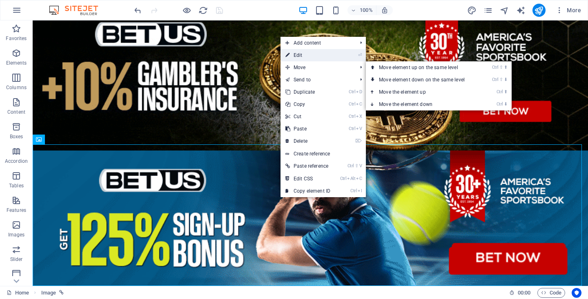
click at [303, 56] on link "⏎ Edit" at bounding box center [308, 55] width 55 height 12
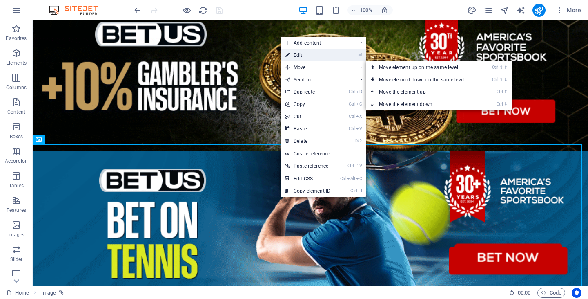
scroll to position [257, 0]
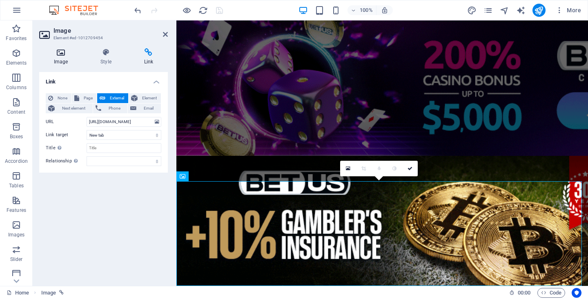
click at [68, 63] on h4 "Image" at bounding box center [62, 56] width 47 height 17
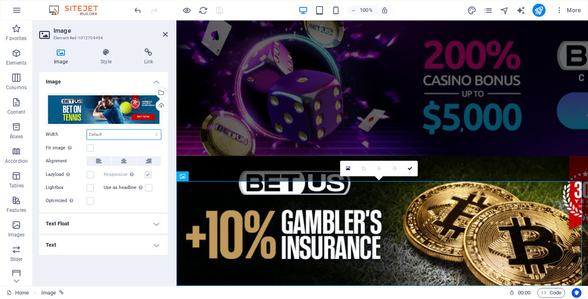
drag, startPoint x: 148, startPoint y: 135, endPoint x: 139, endPoint y: 138, distance: 9.2
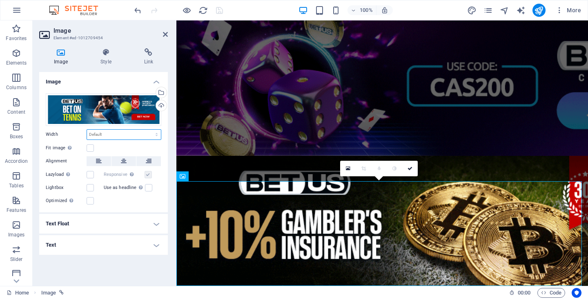
click at [148, 135] on select "Default auto px rem % em vh vw" at bounding box center [124, 135] width 74 height 10
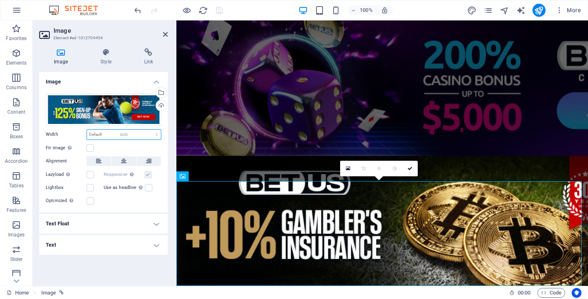
click at [87, 130] on select "Default auto px rem % em vh vw" at bounding box center [124, 135] width 74 height 10
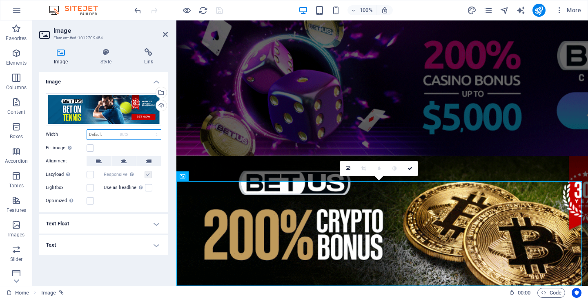
select select "DISABLED_OPTION_VALUE"
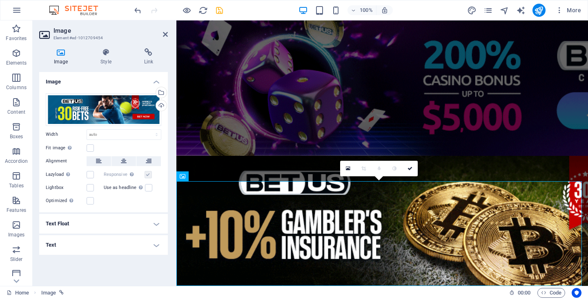
drag, startPoint x: 90, startPoint y: 148, endPoint x: 101, endPoint y: 156, distance: 13.8
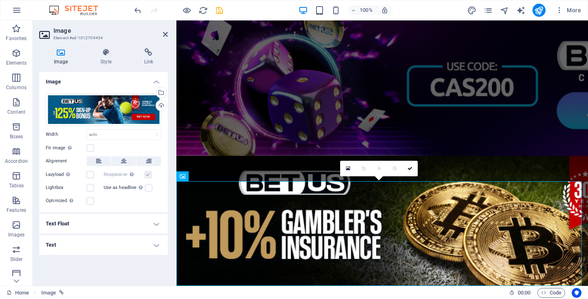
click at [90, 148] on label at bounding box center [90, 147] width 7 height 7
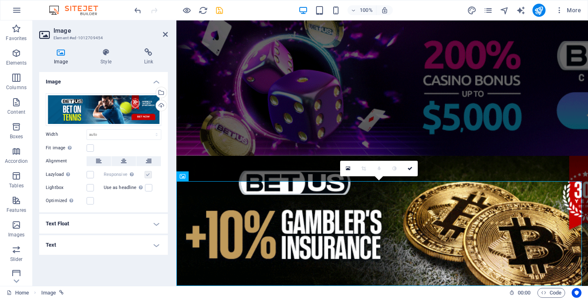
click at [0, 0] on input "Fit image Automatically fit image to a fixed width and height" at bounding box center [0, 0] width 0 height 0
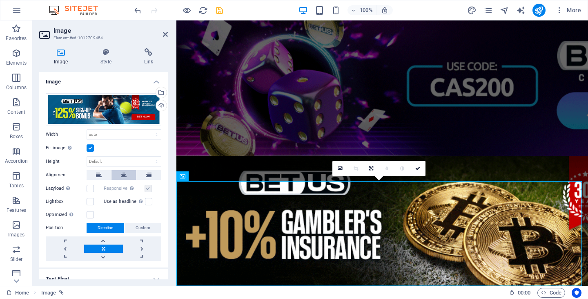
click at [125, 176] on icon at bounding box center [124, 175] width 6 height 10
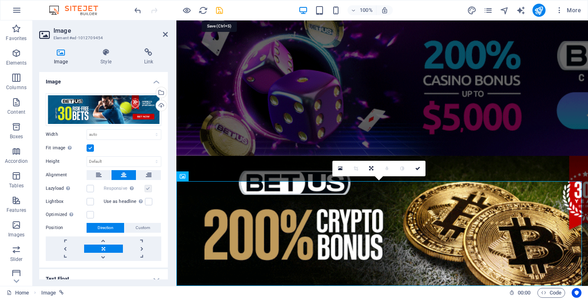
click at [222, 14] on icon "save" at bounding box center [219, 10] width 9 height 9
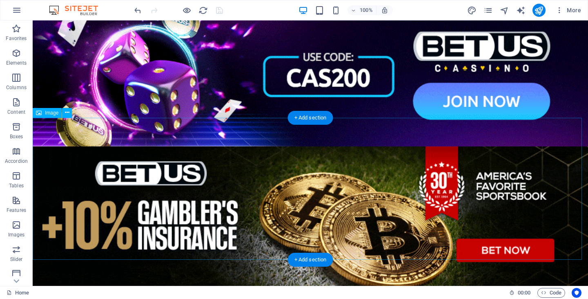
scroll to position [279, 0]
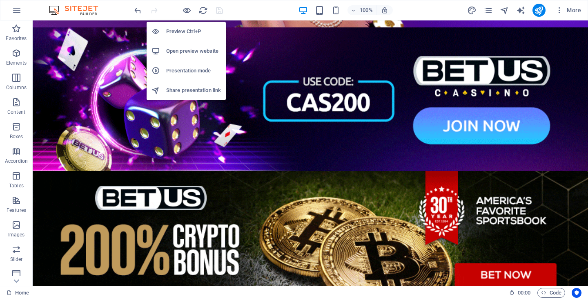
click at [184, 36] on h6 "Preview Ctrl+P" at bounding box center [193, 32] width 55 height 10
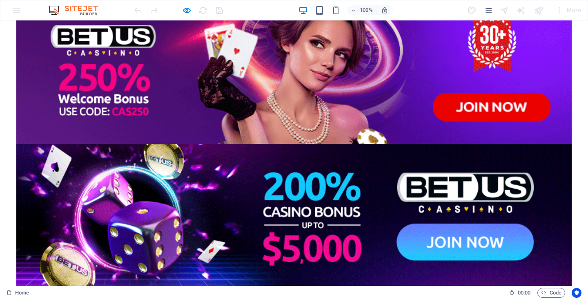
scroll to position [0, 0]
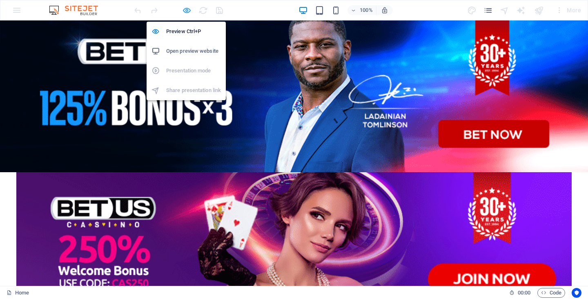
click at [185, 7] on icon "button" at bounding box center [186, 10] width 9 height 9
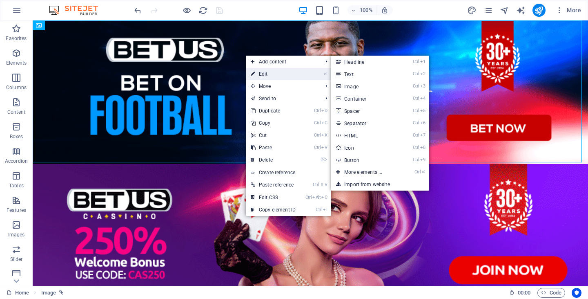
click at [259, 73] on link "⏎ Edit" at bounding box center [273, 74] width 55 height 12
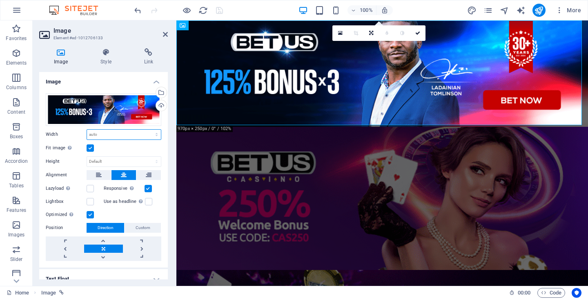
click at [114, 134] on select "Default auto px rem % em vh vw" at bounding box center [124, 135] width 74 height 10
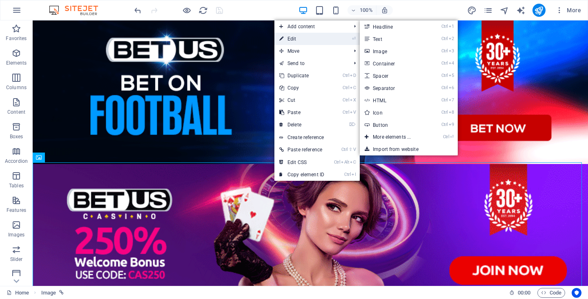
click at [298, 37] on link "⏎ Edit" at bounding box center [302, 39] width 55 height 12
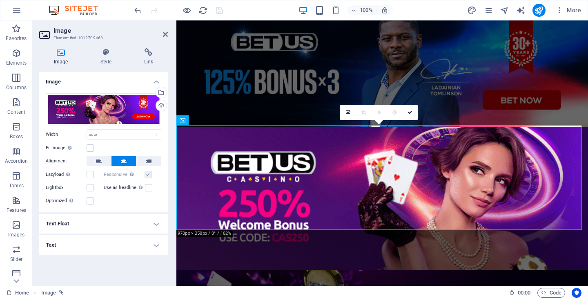
drag, startPoint x: 92, startPoint y: 201, endPoint x: 103, endPoint y: 203, distance: 10.8
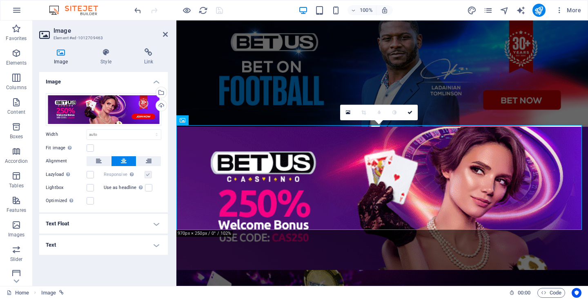
click at [92, 201] on label at bounding box center [90, 200] width 7 height 7
click at [0, 0] on input "Optimized Images are compressed to improve page speed." at bounding box center [0, 0] width 0 height 0
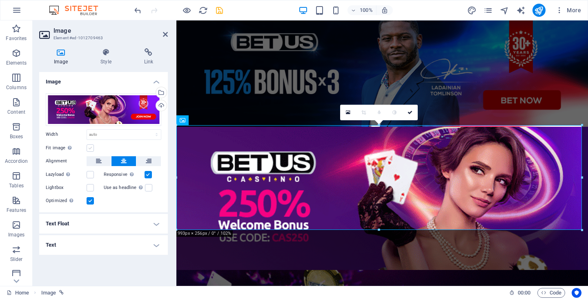
click at [89, 148] on label at bounding box center [90, 147] width 7 height 7
click at [0, 0] on input "Fit image Automatically fit image to a fixed width and height" at bounding box center [0, 0] width 0 height 0
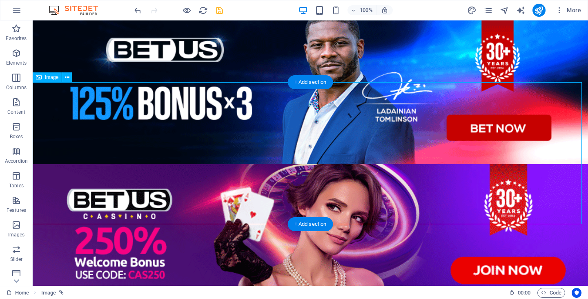
scroll to position [221, 0]
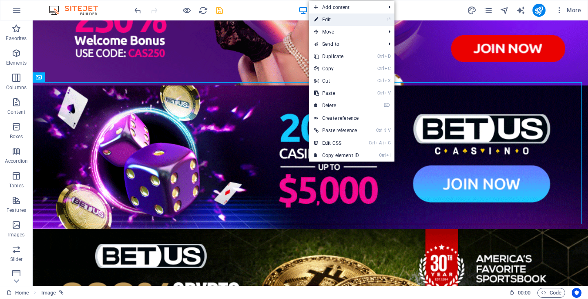
click at [352, 24] on link "⏎ Edit" at bounding box center [336, 19] width 55 height 12
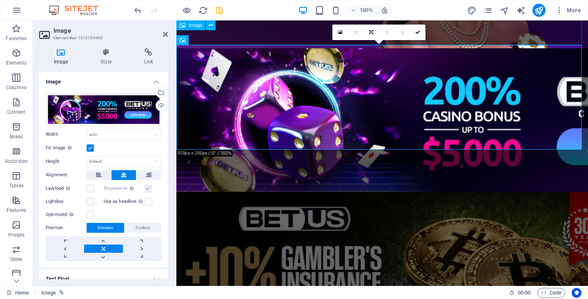
scroll to position [184, 0]
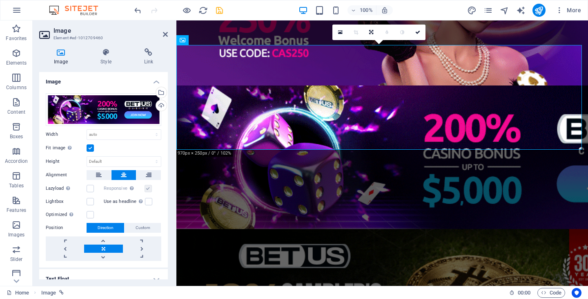
drag, startPoint x: 90, startPoint y: 216, endPoint x: 105, endPoint y: 214, distance: 15.7
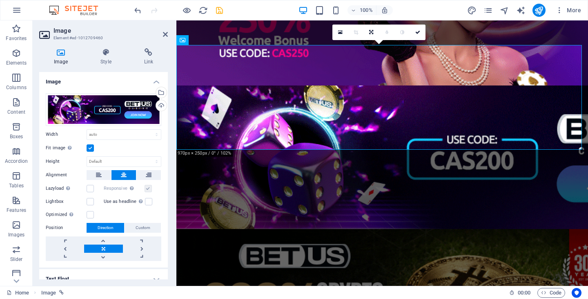
click at [90, 216] on label at bounding box center [90, 214] width 7 height 7
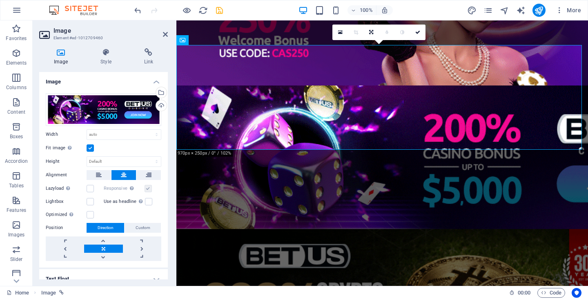
click at [0, 0] on input "Optimized Images are compressed to improve page speed." at bounding box center [0, 0] width 0 height 0
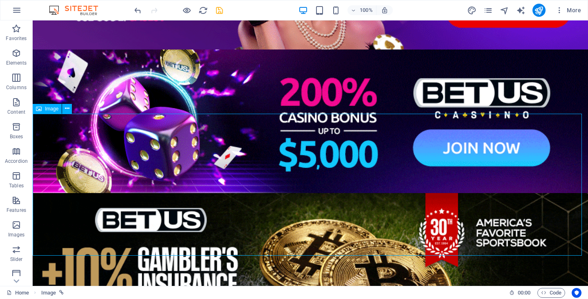
scroll to position [332, 0]
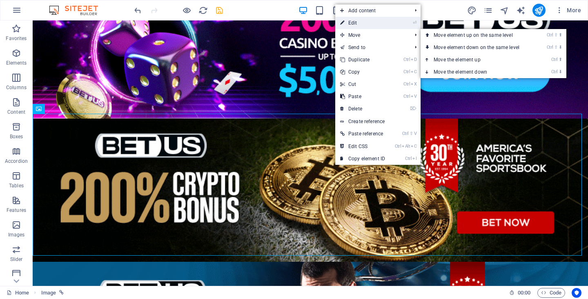
click at [362, 23] on link "⏎ Edit" at bounding box center [362, 23] width 55 height 12
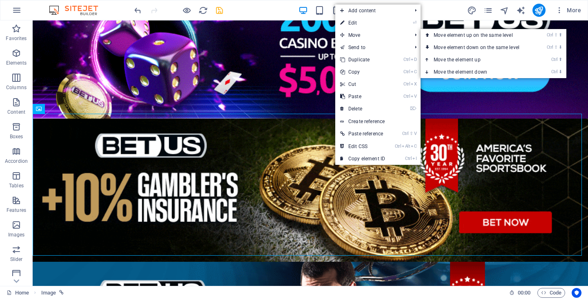
scroll to position [257, 0]
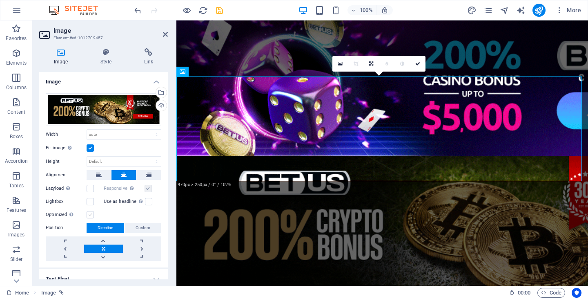
click at [92, 214] on label at bounding box center [90, 214] width 7 height 7
click at [0, 0] on input "Optimized Images are compressed to improve page speed." at bounding box center [0, 0] width 0 height 0
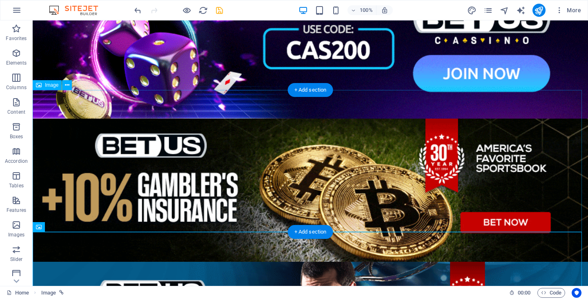
scroll to position [443, 0]
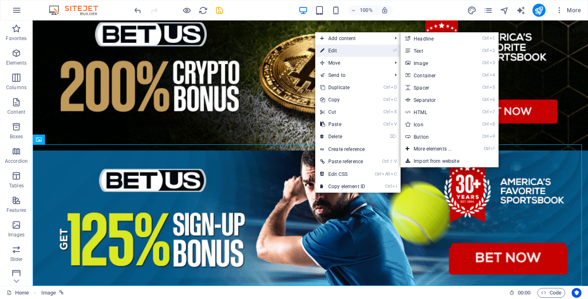
click at [356, 48] on link "⏎ Edit" at bounding box center [342, 51] width 55 height 12
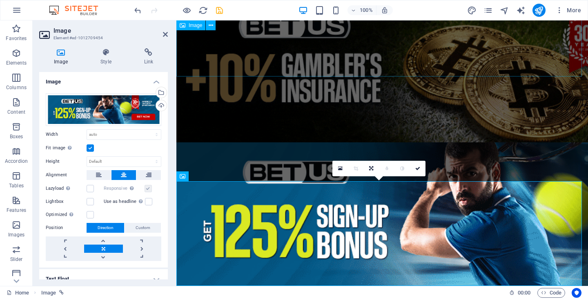
scroll to position [257, 0]
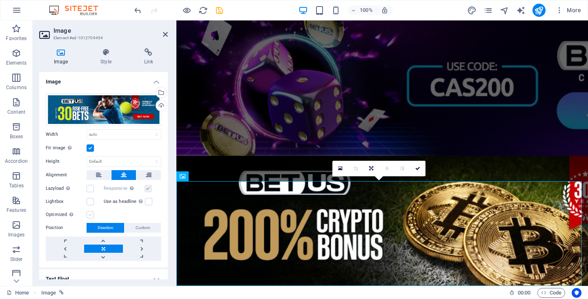
click at [90, 215] on label at bounding box center [90, 214] width 7 height 7
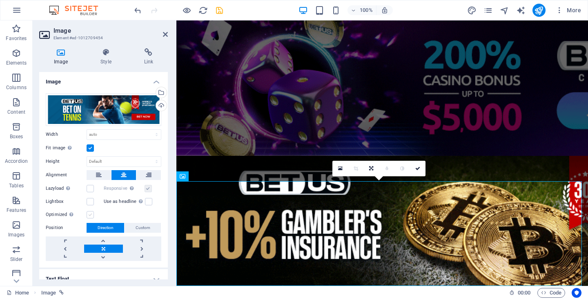
click at [0, 0] on input "Optimized Images are compressed to improve page speed." at bounding box center [0, 0] width 0 height 0
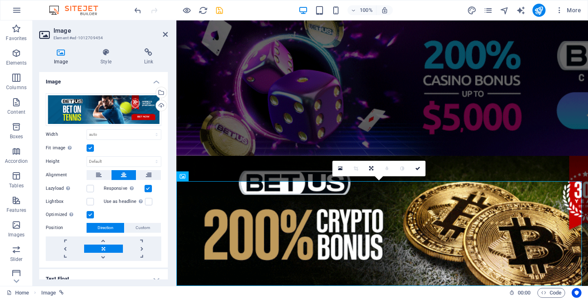
click at [217, 10] on icon "save" at bounding box center [219, 10] width 9 height 9
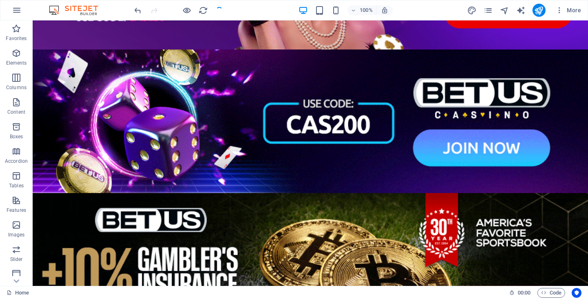
scroll to position [443, 0]
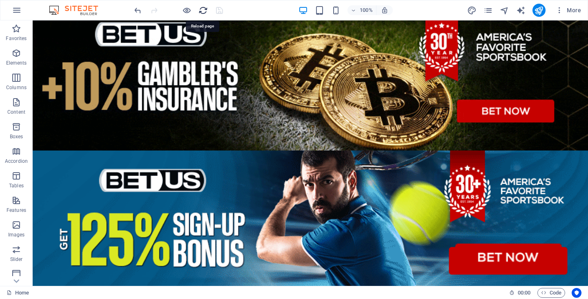
click at [205, 10] on icon "reload" at bounding box center [203, 10] width 9 height 9
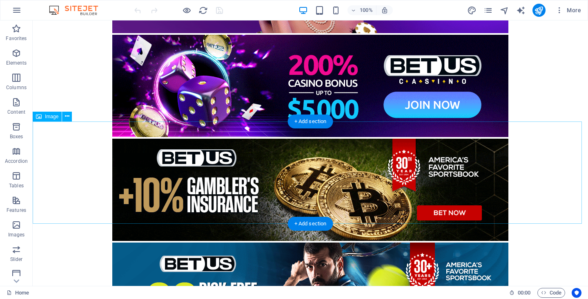
scroll to position [41, 0]
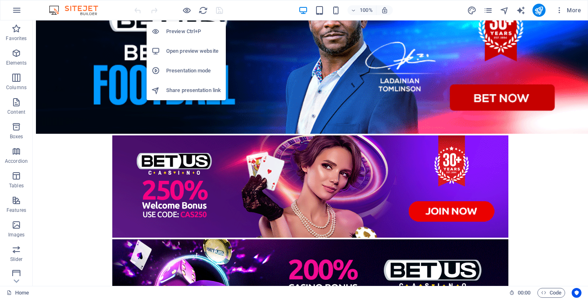
click at [182, 27] on h6 "Preview Ctrl+P" at bounding box center [193, 32] width 55 height 10
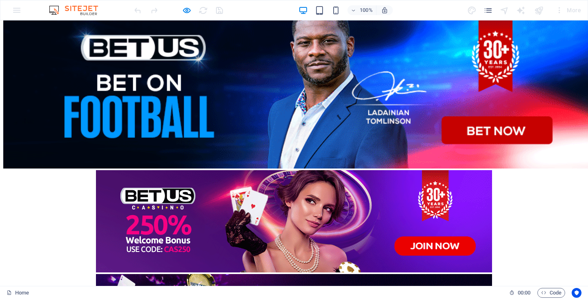
scroll to position [0, 0]
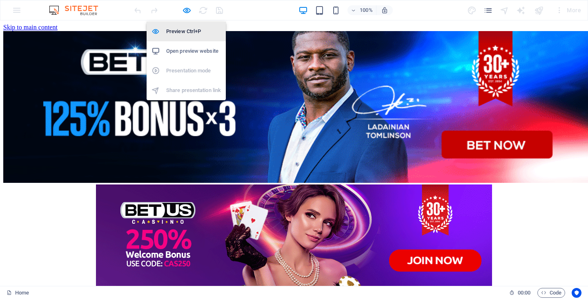
click at [187, 31] on h6 "Preview Ctrl+P" at bounding box center [193, 32] width 55 height 10
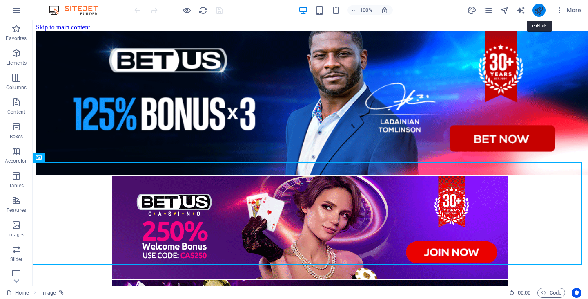
click at [540, 11] on icon "publish" at bounding box center [538, 10] width 9 height 9
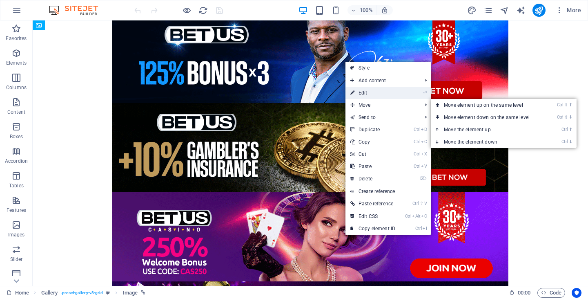
click at [376, 94] on link "⏎ Edit" at bounding box center [373, 93] width 55 height 12
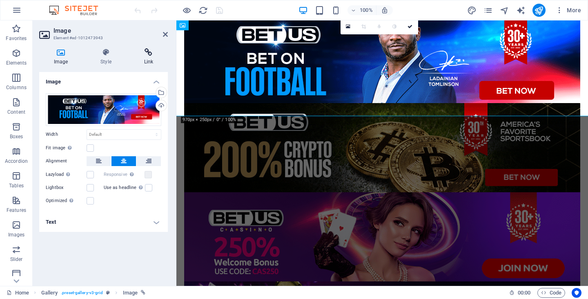
click at [151, 54] on icon at bounding box center [149, 52] width 38 height 8
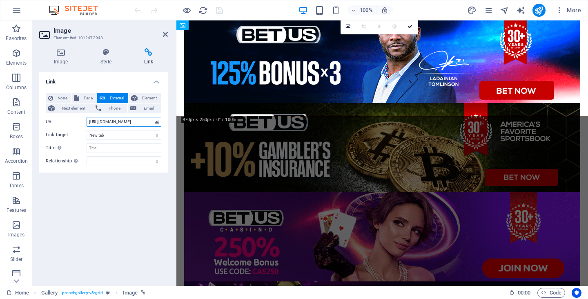
click at [130, 122] on input "[URL][DOMAIN_NAME]" at bounding box center [124, 122] width 75 height 10
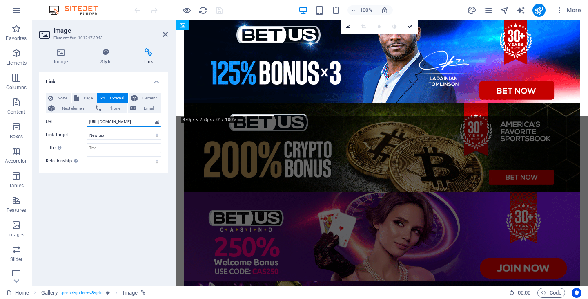
click at [131, 122] on input "[URL][DOMAIN_NAME]" at bounding box center [124, 122] width 75 height 10
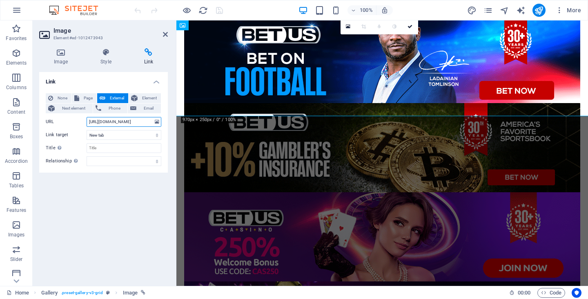
click at [131, 122] on input "[URL][DOMAIN_NAME]" at bounding box center [124, 122] width 75 height 10
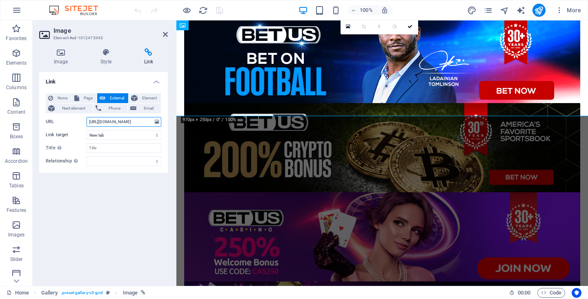
click at [131, 122] on input "[URL][DOMAIN_NAME]" at bounding box center [124, 122] width 75 height 10
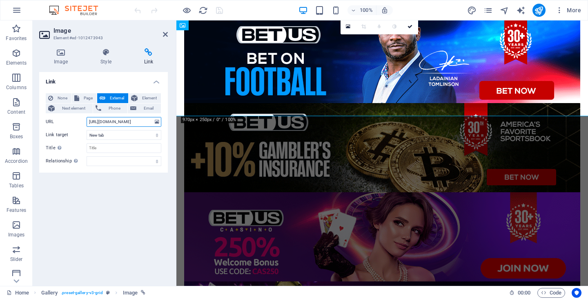
click at [131, 122] on input "[URL][DOMAIN_NAME]" at bounding box center [124, 122] width 75 height 10
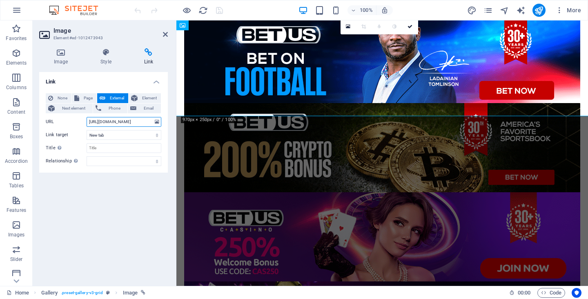
click at [131, 122] on input "[URL][DOMAIN_NAME]" at bounding box center [124, 122] width 75 height 10
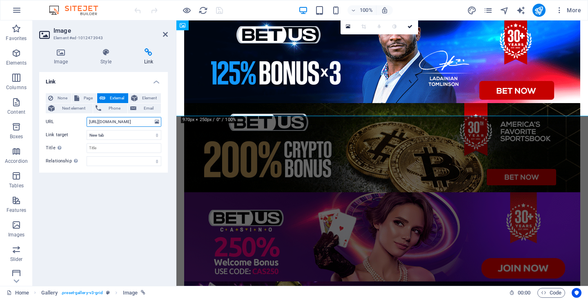
click at [131, 122] on input "[URL][DOMAIN_NAME]" at bounding box center [124, 122] width 75 height 10
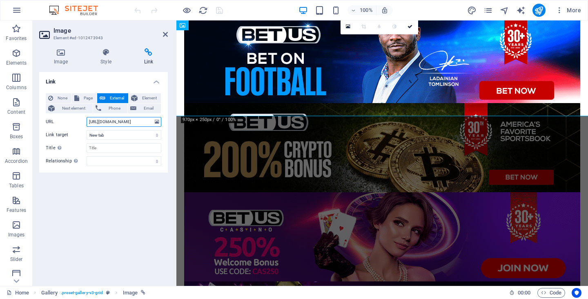
click at [131, 122] on input "[URL][DOMAIN_NAME]" at bounding box center [124, 122] width 75 height 10
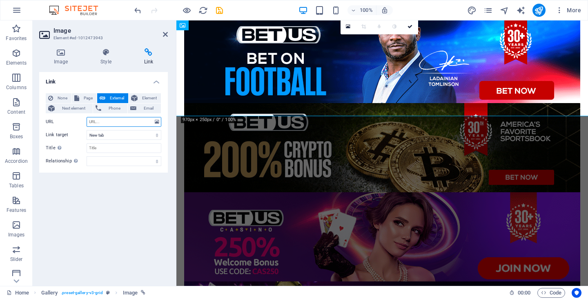
paste input "[URL][DOMAIN_NAME]"
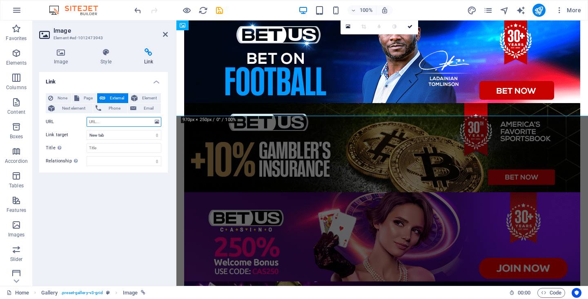
type input "[URL][DOMAIN_NAME]"
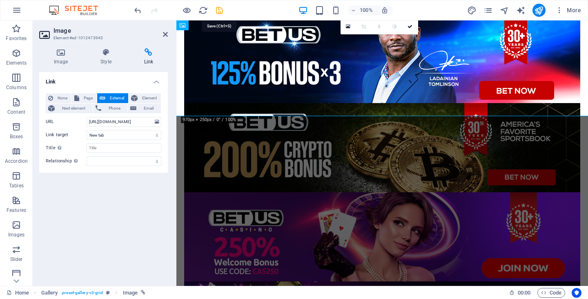
click at [221, 9] on icon "save" at bounding box center [219, 10] width 9 height 9
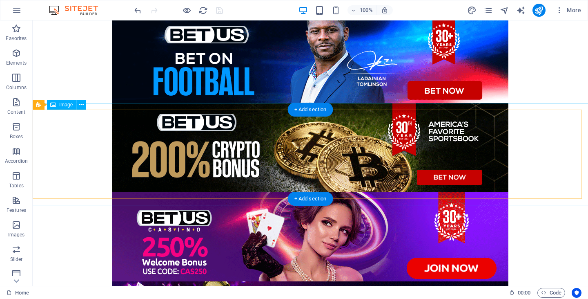
click at [312, 154] on figure at bounding box center [310, 154] width 569 height 102
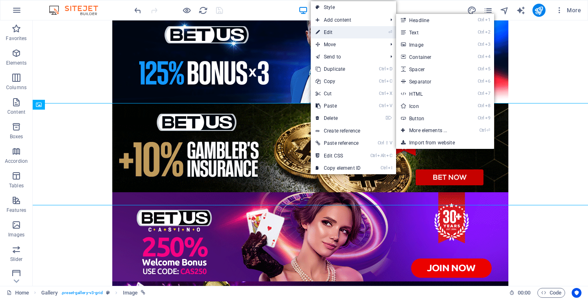
click at [343, 34] on link "⏎ Edit" at bounding box center [338, 32] width 55 height 12
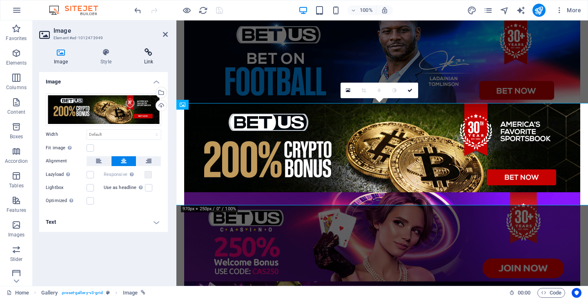
click at [146, 59] on h4 "Link" at bounding box center [149, 56] width 38 height 17
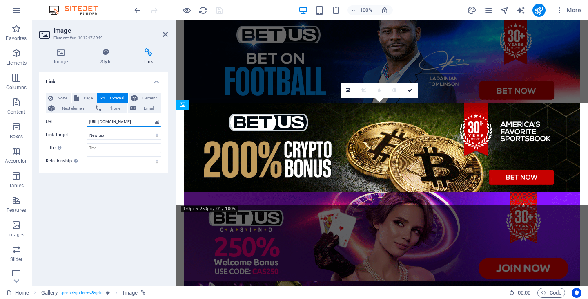
click at [130, 120] on input "[URL][DOMAIN_NAME]" at bounding box center [124, 122] width 75 height 10
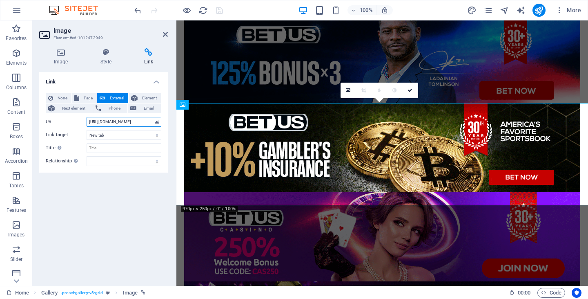
click at [130, 120] on input "[URL][DOMAIN_NAME]" at bounding box center [124, 122] width 75 height 10
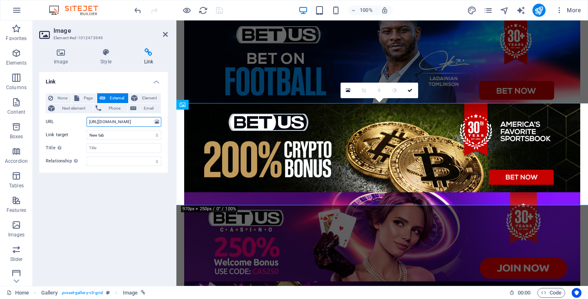
click at [130, 120] on input "[URL][DOMAIN_NAME]" at bounding box center [124, 122] width 75 height 10
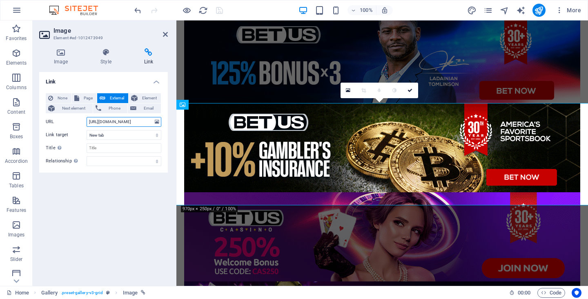
click at [130, 120] on input "[URL][DOMAIN_NAME]" at bounding box center [124, 122] width 75 height 10
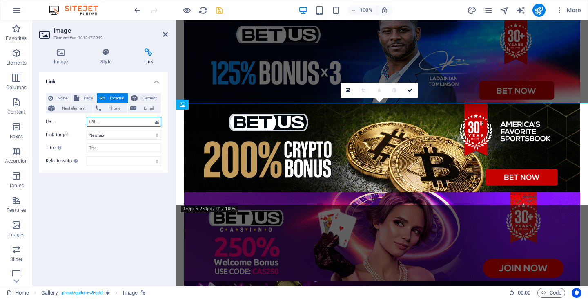
paste input "[URL][DOMAIN_NAME]"
type input "[URL][DOMAIN_NAME]"
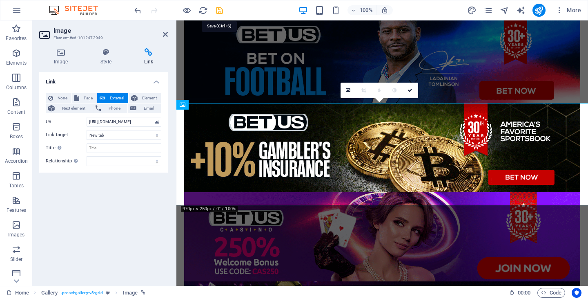
click at [217, 13] on icon "save" at bounding box center [219, 10] width 9 height 9
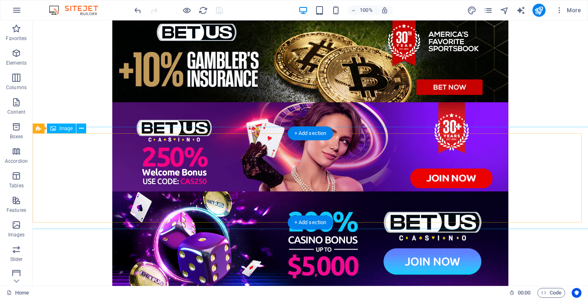
scroll to position [91, 0]
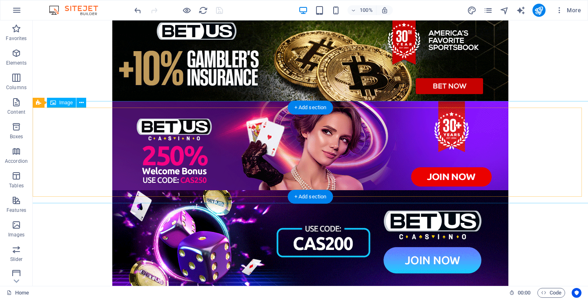
click at [300, 150] on figure at bounding box center [310, 152] width 569 height 102
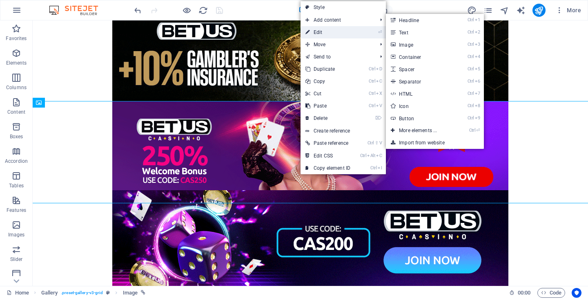
click at [345, 30] on link "⏎ Edit" at bounding box center [328, 32] width 55 height 12
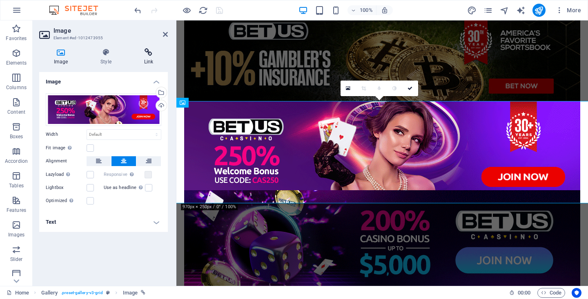
click at [150, 51] on icon at bounding box center [149, 52] width 38 height 8
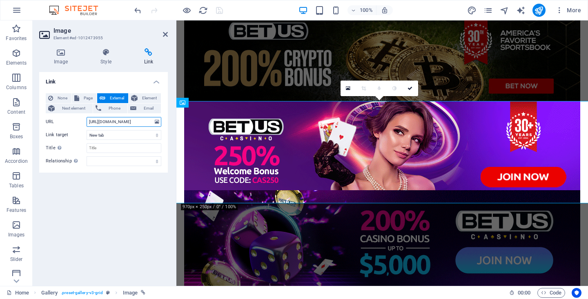
click at [128, 123] on input "[URL][DOMAIN_NAME]" at bounding box center [124, 122] width 75 height 10
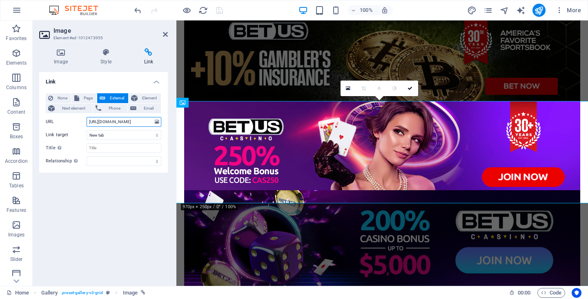
click at [128, 123] on input "[URL][DOMAIN_NAME]" at bounding box center [124, 122] width 75 height 10
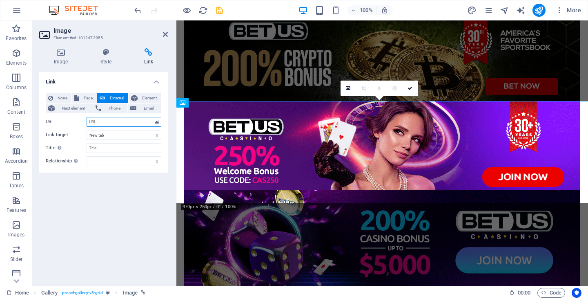
paste input "[URL][DOMAIN_NAME]"
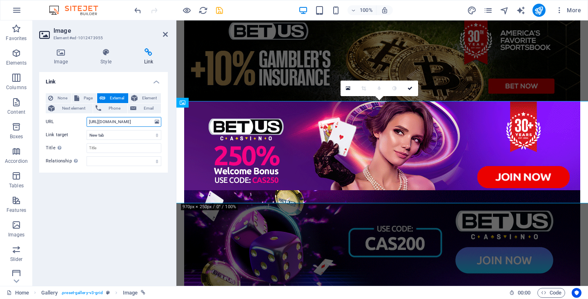
scroll to position [0, 76]
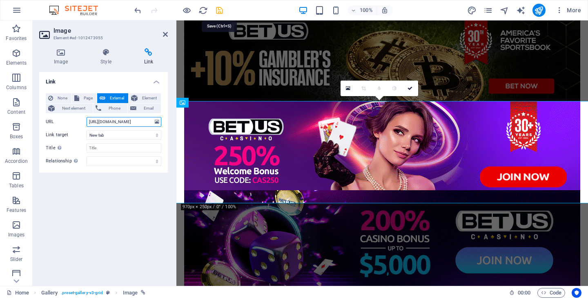
type input "[URL][DOMAIN_NAME]"
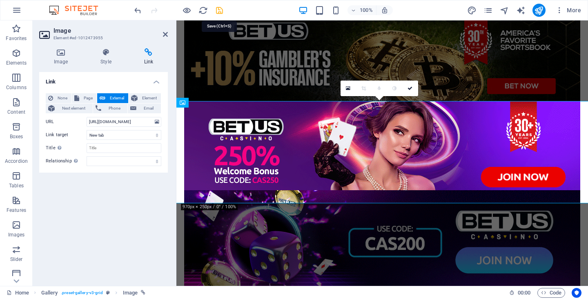
click at [223, 11] on icon "save" at bounding box center [219, 10] width 9 height 9
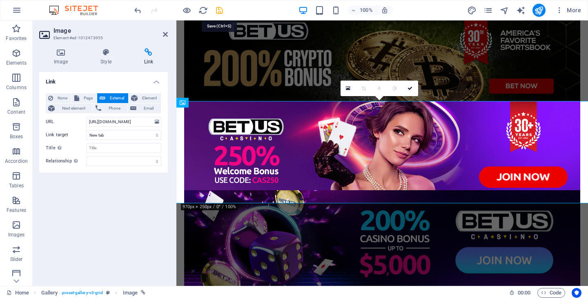
scroll to position [0, 0]
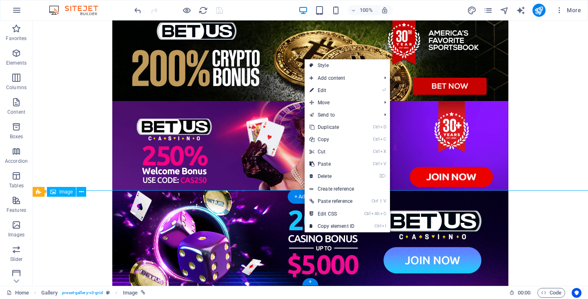
click at [273, 235] on figure at bounding box center [310, 241] width 569 height 102
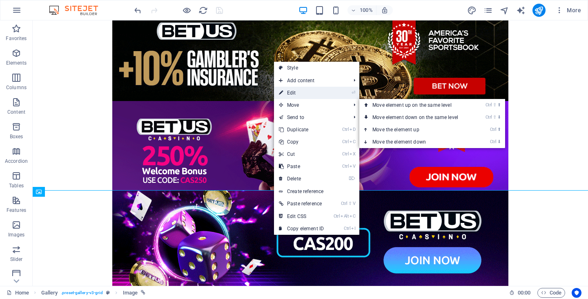
click at [315, 87] on link "⏎ Edit" at bounding box center [301, 93] width 55 height 12
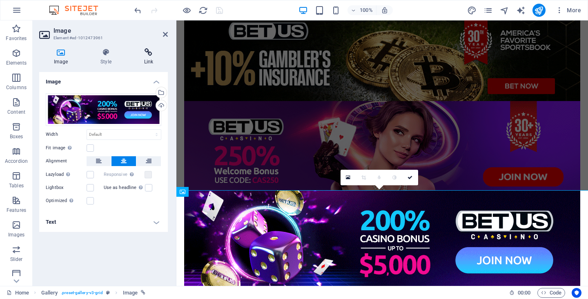
click at [151, 56] on h4 "Link" at bounding box center [149, 56] width 38 height 17
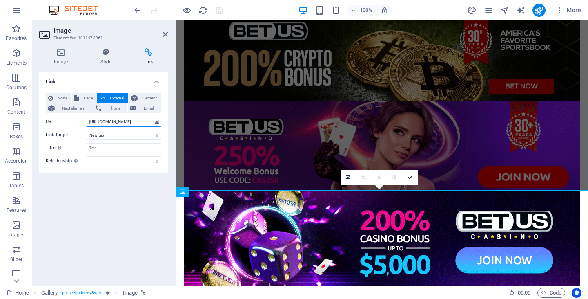
click at [129, 121] on input "[URL][DOMAIN_NAME]" at bounding box center [124, 122] width 75 height 10
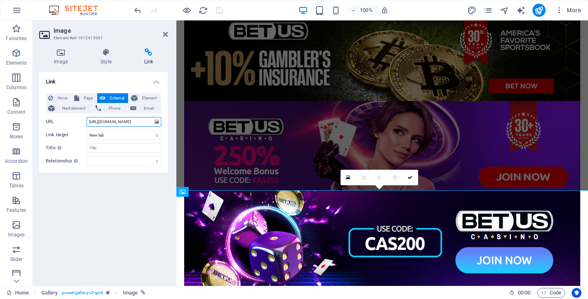
click at [129, 121] on input "[URL][DOMAIN_NAME]" at bounding box center [124, 122] width 75 height 10
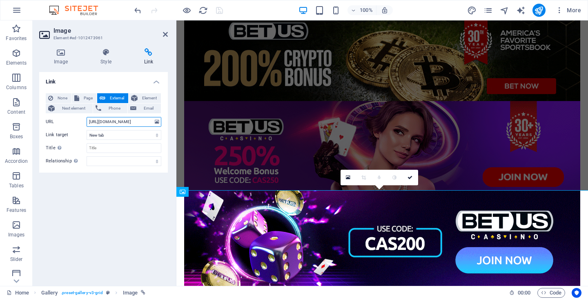
click at [129, 121] on input "[URL][DOMAIN_NAME]" at bounding box center [124, 122] width 75 height 10
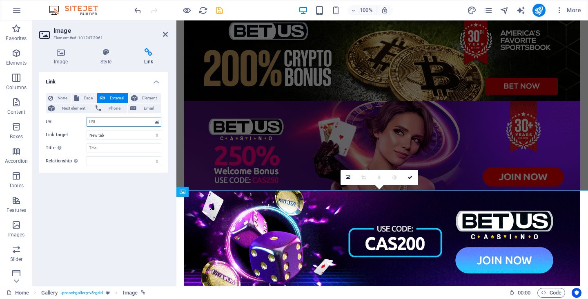
paste input "[URL][DOMAIN_NAME]"
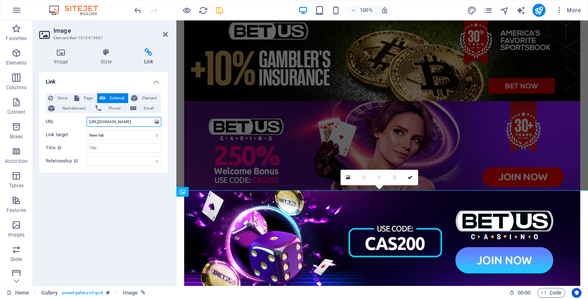
scroll to position [0, 76]
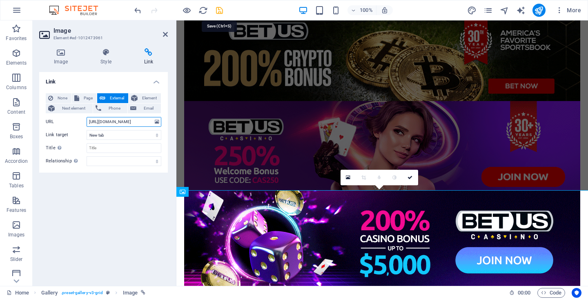
type input "[URL][DOMAIN_NAME]"
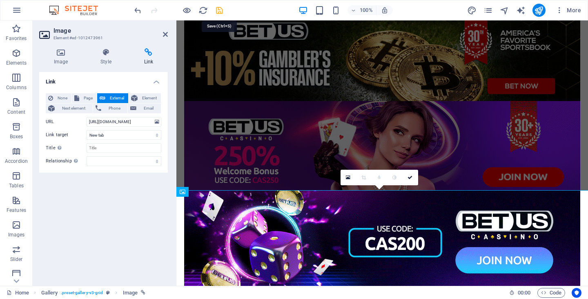
click at [219, 6] on icon "save" at bounding box center [219, 10] width 9 height 9
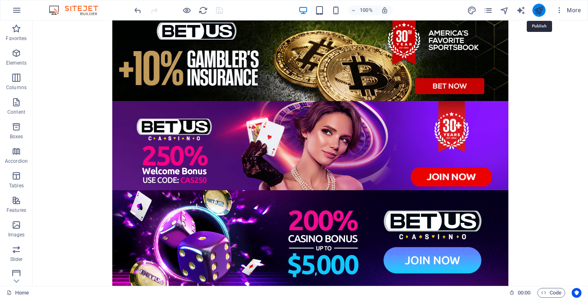
click at [538, 10] on icon "publish" at bounding box center [538, 10] width 9 height 9
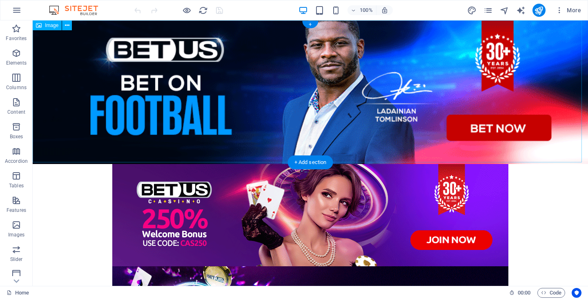
click at [300, 90] on figure at bounding box center [311, 91] width 556 height 143
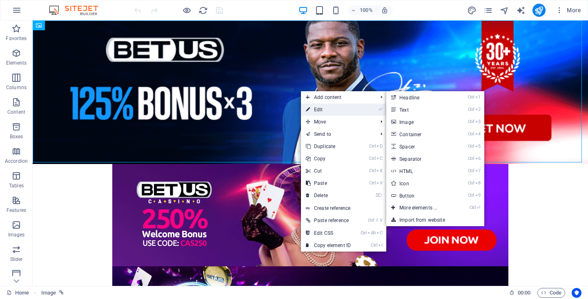
click at [336, 112] on link "⏎ Edit" at bounding box center [328, 109] width 55 height 12
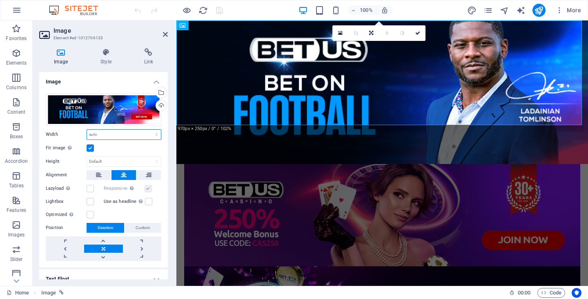
click at [141, 132] on select "Default auto px rem % em vh vw" at bounding box center [124, 135] width 74 height 10
click at [87, 130] on select "Default auto px rem % em vh vw" at bounding box center [124, 135] width 74 height 10
select select "DISABLED_OPTION_VALUE"
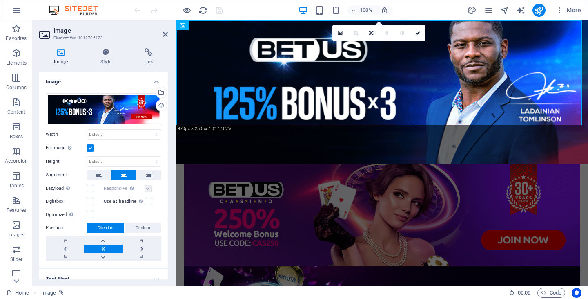
click at [91, 148] on label at bounding box center [90, 147] width 7 height 7
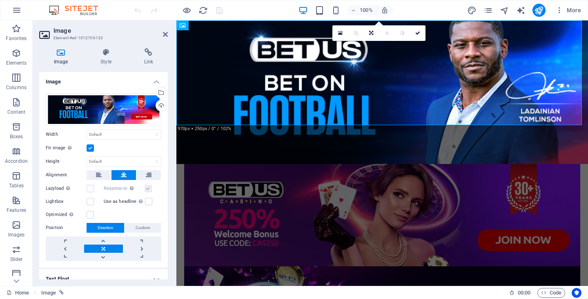
click at [0, 0] on input "Fit image Automatically fit image to a fixed width and height" at bounding box center [0, 0] width 0 height 0
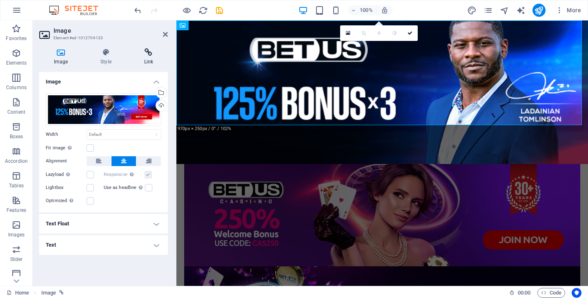
click at [150, 60] on h4 "Link" at bounding box center [149, 56] width 38 height 17
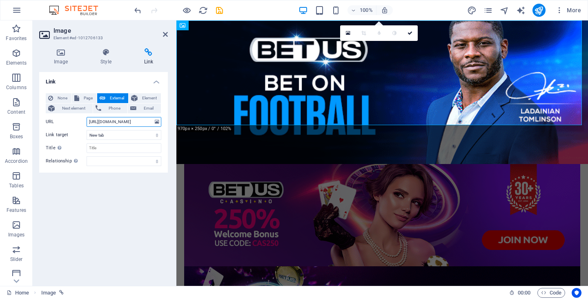
click at [142, 121] on input "[URL][DOMAIN_NAME]" at bounding box center [124, 122] width 75 height 10
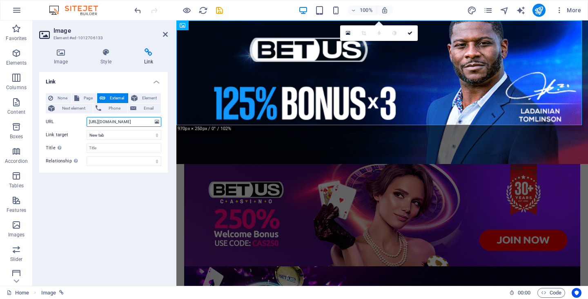
click at [142, 121] on input "[URL][DOMAIN_NAME]" at bounding box center [124, 122] width 75 height 10
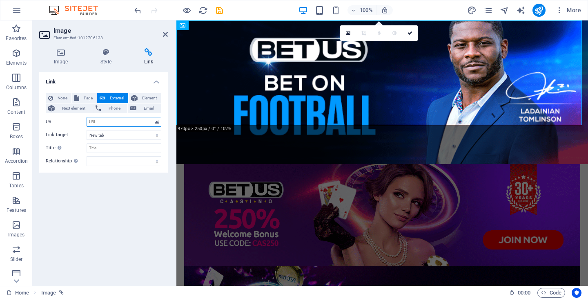
paste input "[URL][DOMAIN_NAME]"
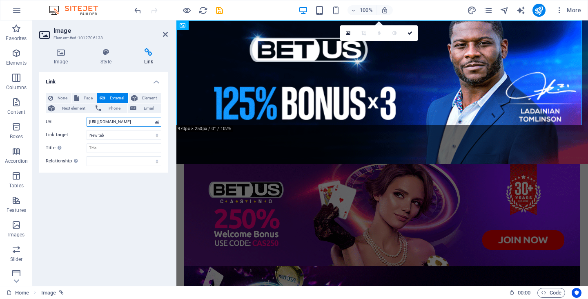
scroll to position [0, 76]
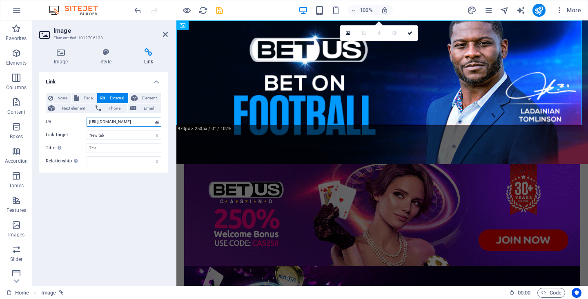
type input "[URL][DOMAIN_NAME]"
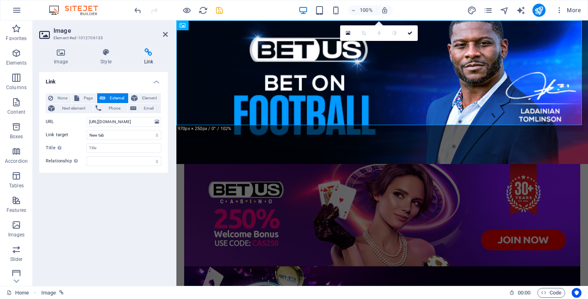
click at [221, 9] on icon "save" at bounding box center [219, 10] width 9 height 9
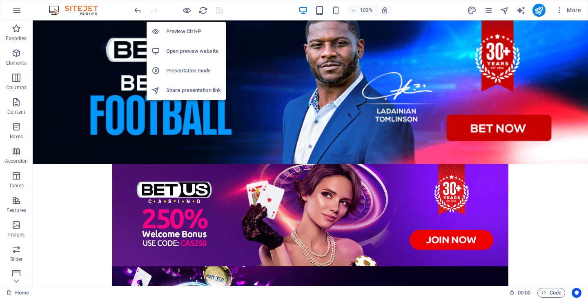
click at [187, 27] on h6 "Preview Ctrl+P" at bounding box center [193, 32] width 55 height 10
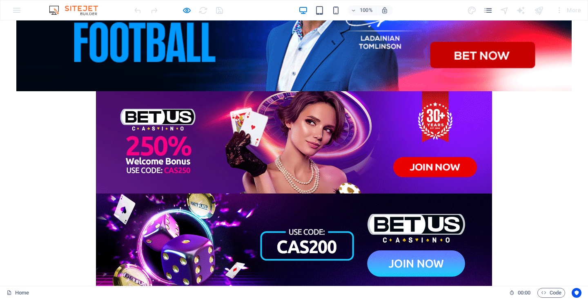
scroll to position [82, 0]
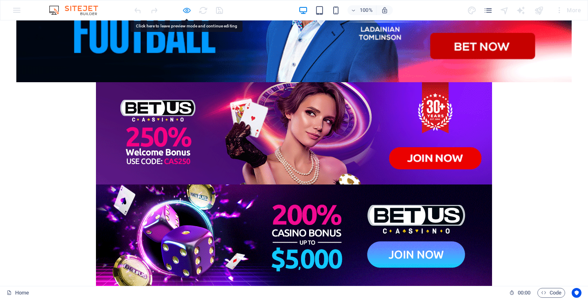
drag, startPoint x: 301, startPoint y: 105, endPoint x: 188, endPoint y: 12, distance: 146.5
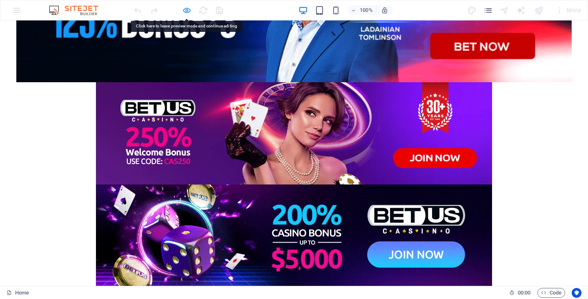
click at [188, 12] on icon "button" at bounding box center [186, 10] width 9 height 9
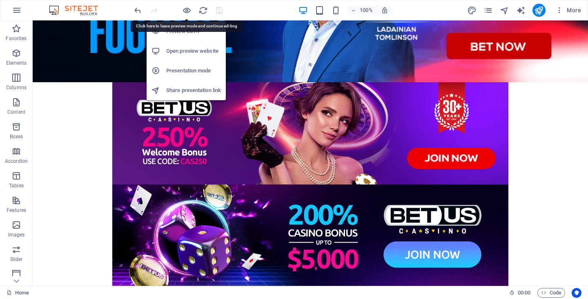
click at [189, 31] on h6 "Preview Ctrl+P" at bounding box center [193, 32] width 55 height 10
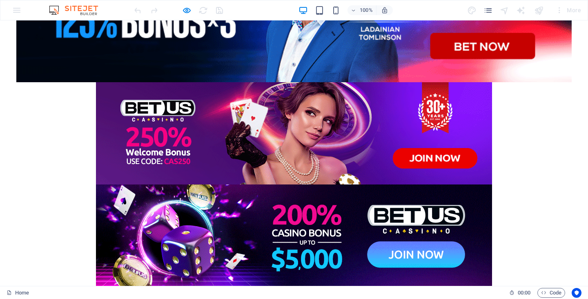
drag, startPoint x: 301, startPoint y: 124, endPoint x: 271, endPoint y: 124, distance: 30.6
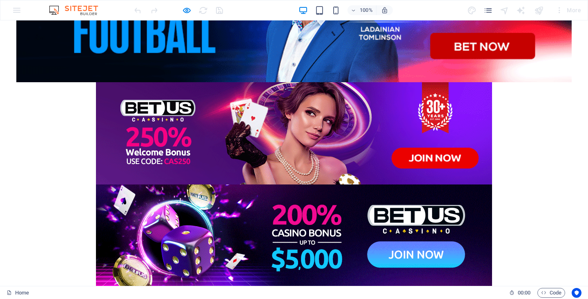
click at [271, 124] on img at bounding box center [294, 133] width 396 height 102
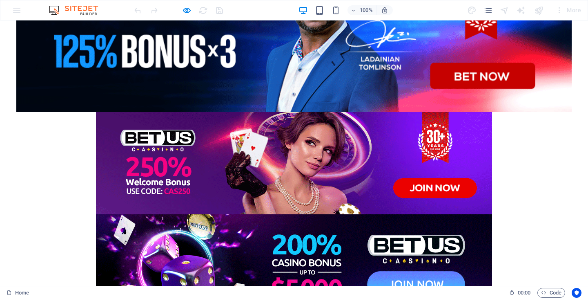
scroll to position [0, 0]
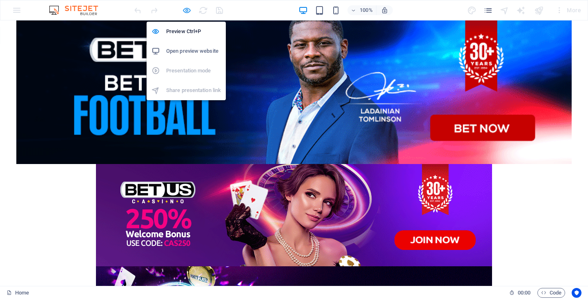
click at [188, 7] on icon "button" at bounding box center [186, 10] width 9 height 9
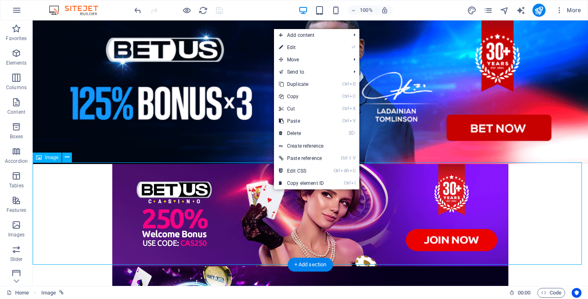
click at [219, 203] on figure at bounding box center [311, 215] width 556 height 102
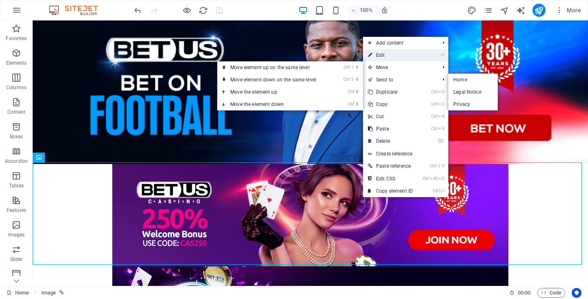
click at [394, 55] on link "⏎ Edit" at bounding box center [390, 55] width 55 height 12
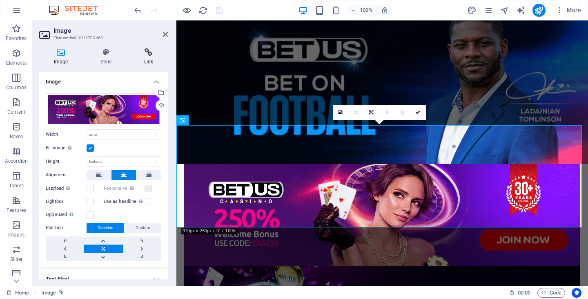
click at [144, 49] on icon at bounding box center [149, 52] width 38 height 8
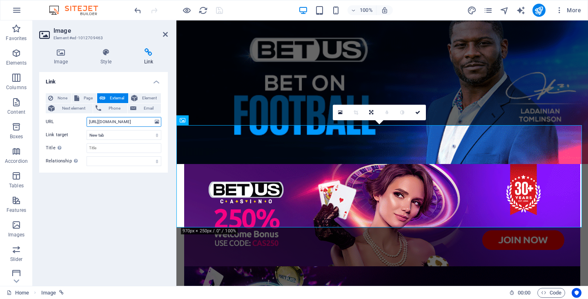
click at [134, 120] on input "[URL][DOMAIN_NAME]" at bounding box center [124, 122] width 75 height 10
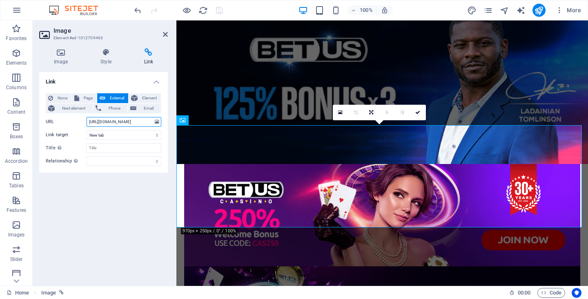
click at [135, 120] on input "[URL][DOMAIN_NAME]" at bounding box center [124, 122] width 75 height 10
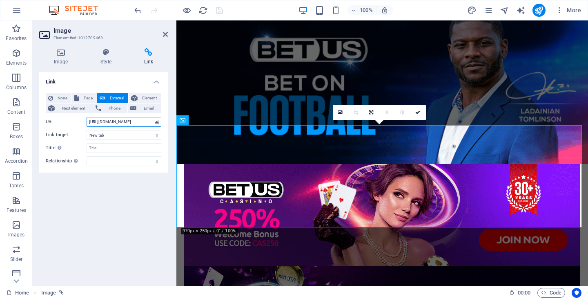
click at [135, 120] on input "[URL][DOMAIN_NAME]" at bounding box center [124, 122] width 75 height 10
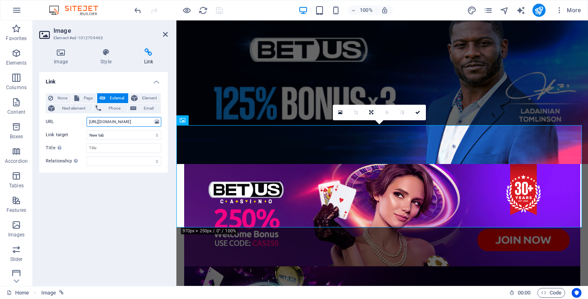
paste input "SYNevImT-MDG"
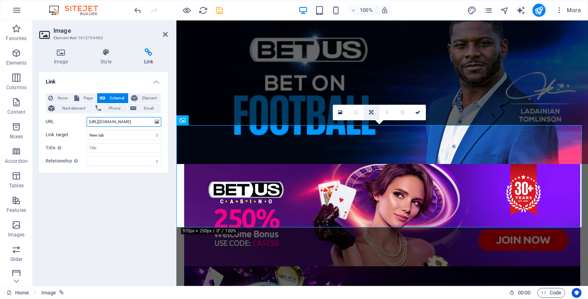
type input "[URL][DOMAIN_NAME]"
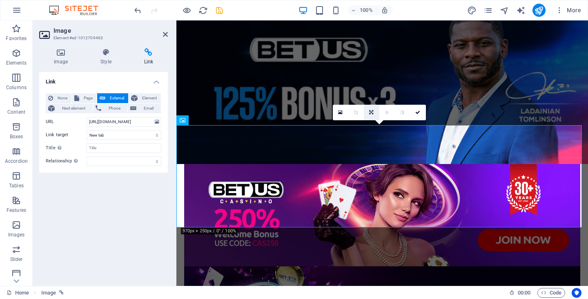
click at [371, 111] on icon at bounding box center [371, 112] width 4 height 5
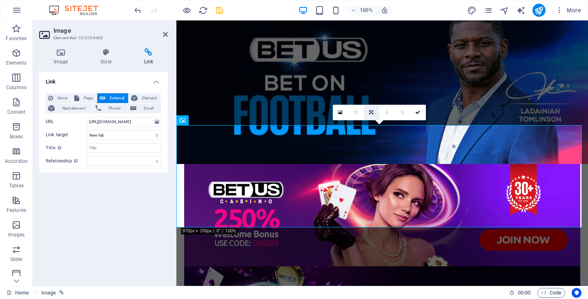
scroll to position [0, 0]
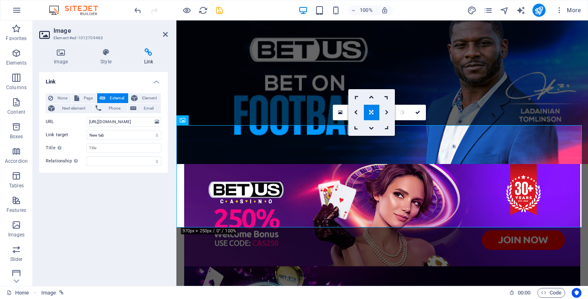
click at [387, 109] on link at bounding box center [388, 113] width 16 height 16
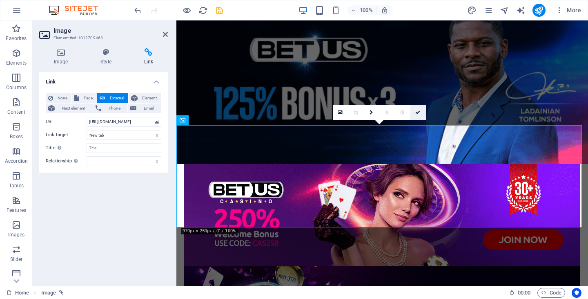
click at [419, 113] on icon at bounding box center [418, 112] width 5 height 5
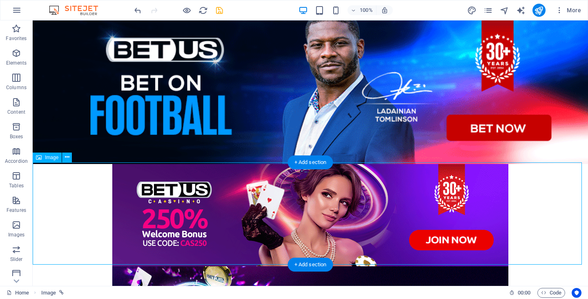
drag, startPoint x: 195, startPoint y: 188, endPoint x: 174, endPoint y: 187, distance: 20.8
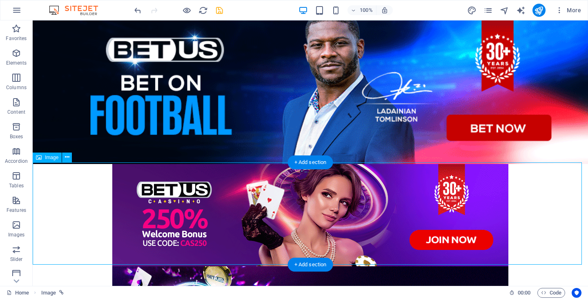
click at [174, 187] on figure at bounding box center [311, 215] width 556 height 102
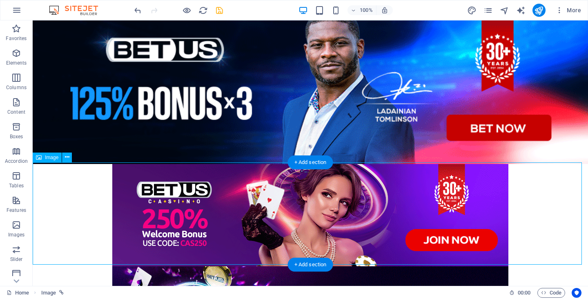
click at [184, 190] on figure at bounding box center [311, 215] width 556 height 102
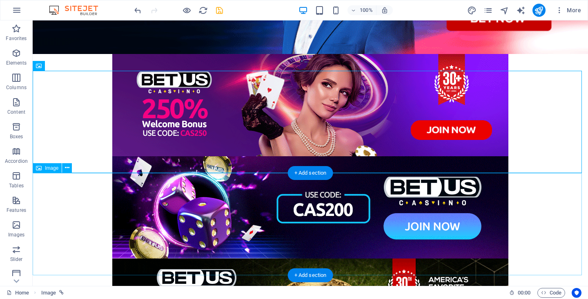
scroll to position [163, 0]
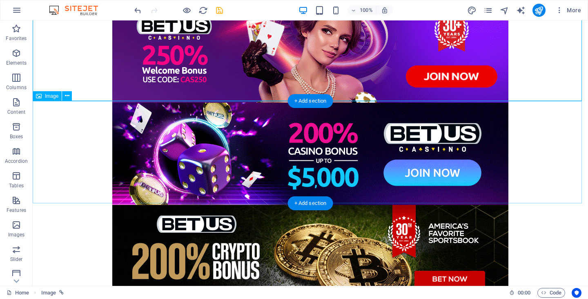
click at [248, 157] on figure at bounding box center [311, 154] width 556 height 102
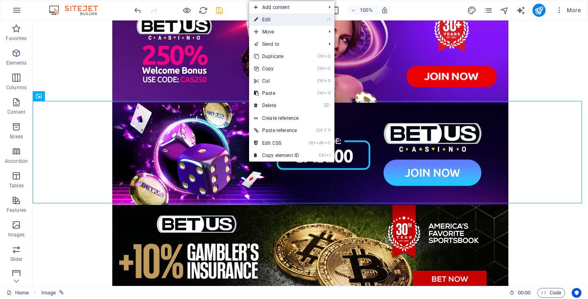
drag, startPoint x: 288, startPoint y: 17, endPoint x: 99, endPoint y: 7, distance: 188.6
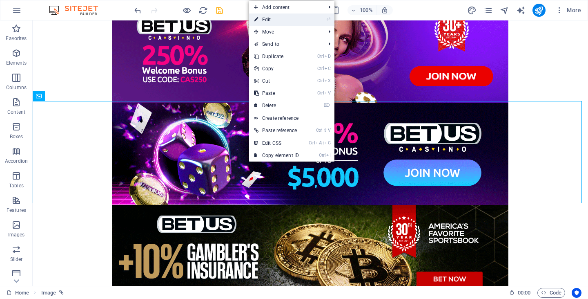
click at [288, 17] on link "⏎ Edit" at bounding box center [276, 19] width 55 height 12
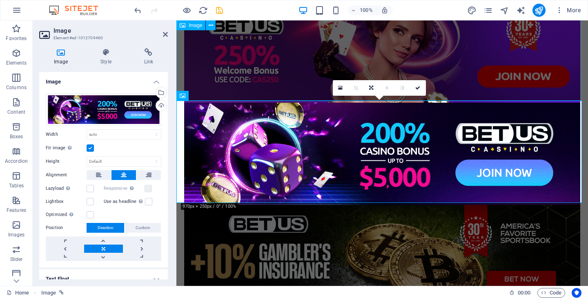
scroll to position [126, 0]
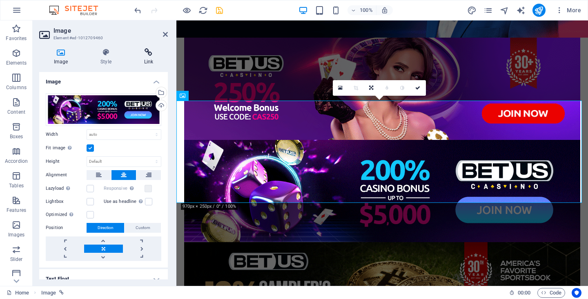
click at [148, 53] on icon at bounding box center [149, 52] width 38 height 8
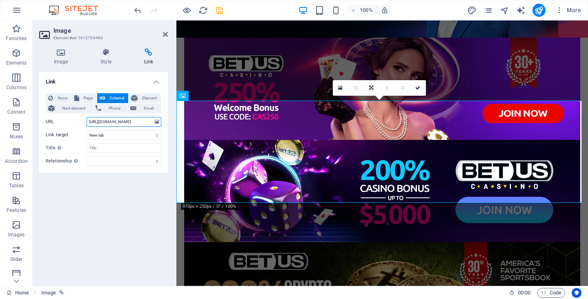
click at [118, 117] on input "[URL][DOMAIN_NAME]" at bounding box center [124, 122] width 75 height 10
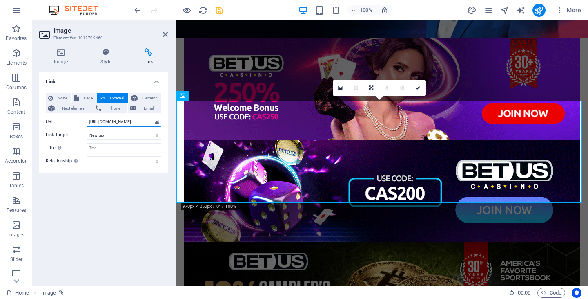
click at [118, 117] on input "[URL][DOMAIN_NAME]" at bounding box center [124, 122] width 75 height 10
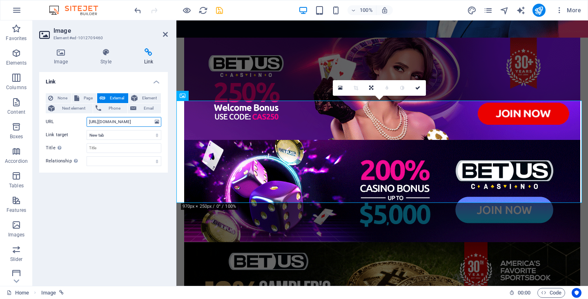
click at [118, 117] on input "[URL][DOMAIN_NAME]" at bounding box center [124, 122] width 75 height 10
paste input "SYNevImT-MD"
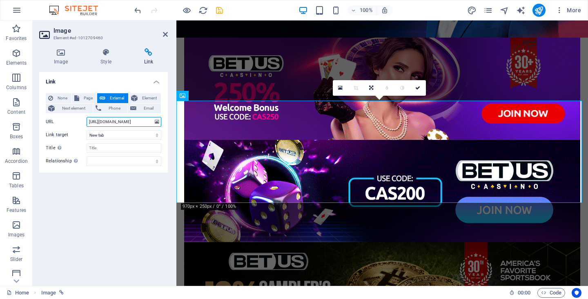
scroll to position [0, 76]
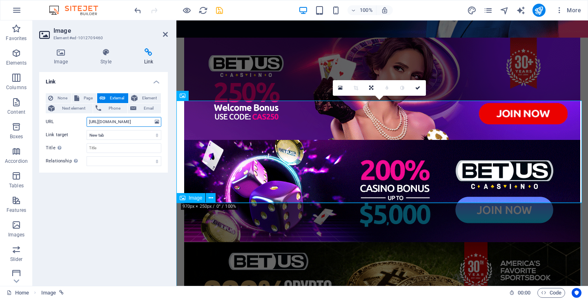
type input "[URL][DOMAIN_NAME]"
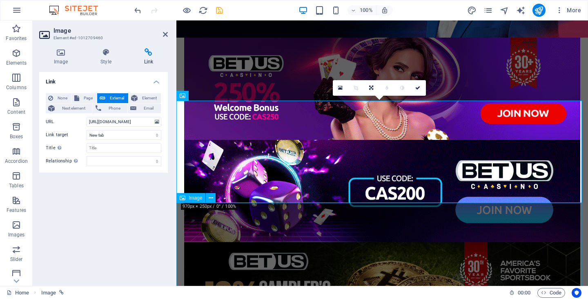
click at [324, 242] on figure at bounding box center [383, 293] width 412 height 102
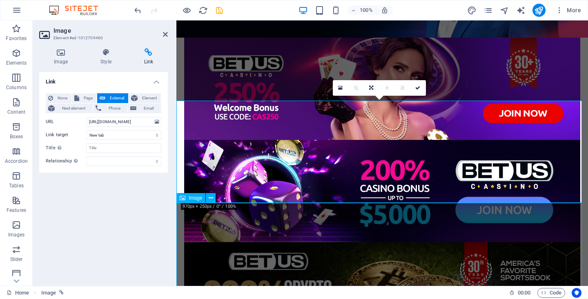
scroll to position [163, 0]
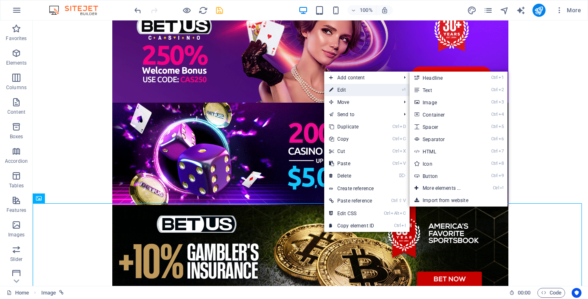
click at [350, 90] on link "⏎ Edit" at bounding box center [351, 90] width 55 height 12
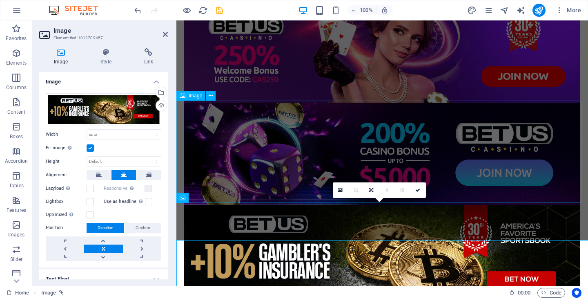
scroll to position [126, 0]
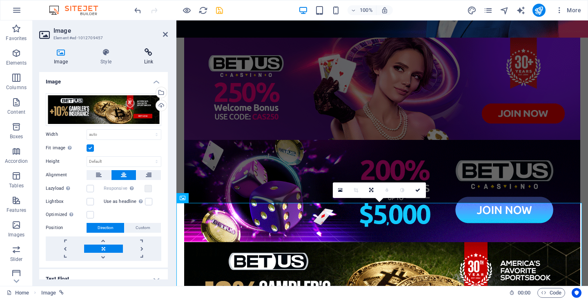
click at [146, 59] on h4 "Link" at bounding box center [149, 56] width 38 height 17
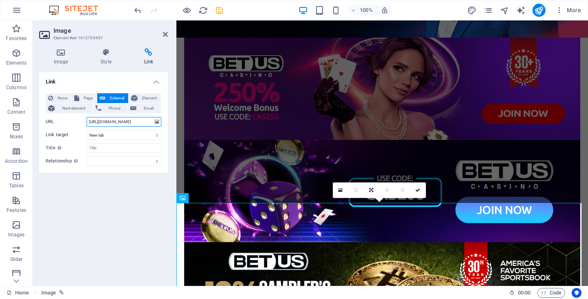
click at [121, 122] on input "[URL][DOMAIN_NAME]" at bounding box center [124, 122] width 75 height 10
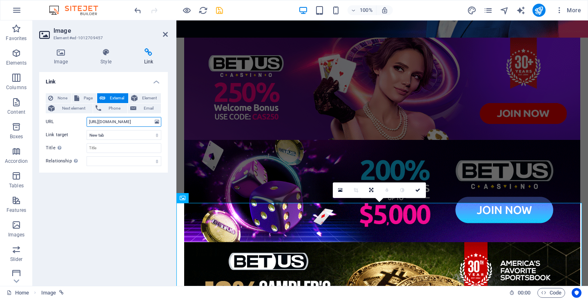
click at [121, 122] on input "[URL][DOMAIN_NAME]" at bounding box center [124, 122] width 75 height 10
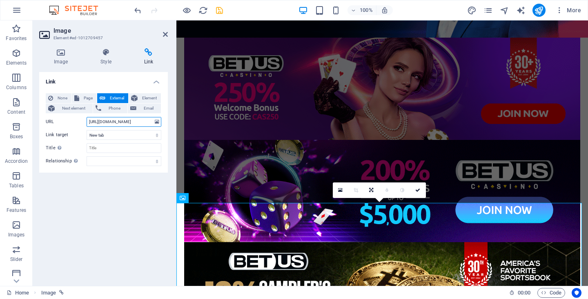
click at [119, 122] on input "[URL][DOMAIN_NAME]" at bounding box center [124, 122] width 75 height 10
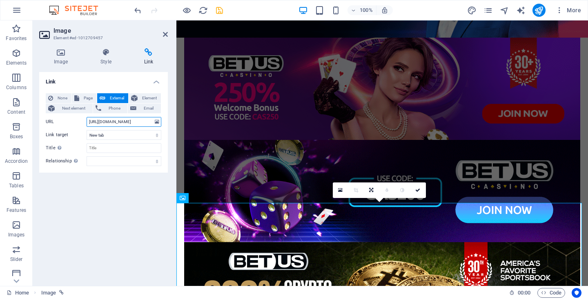
click at [119, 122] on input "[URL][DOMAIN_NAME]" at bounding box center [124, 122] width 75 height 10
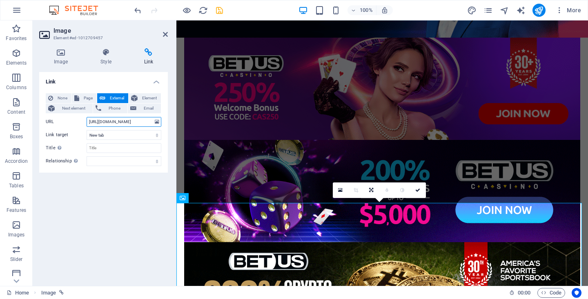
click at [119, 122] on input "[URL][DOMAIN_NAME]" at bounding box center [124, 122] width 75 height 10
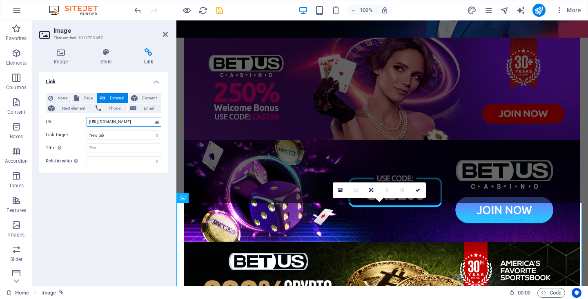
paste input "YNevImT-MDG"
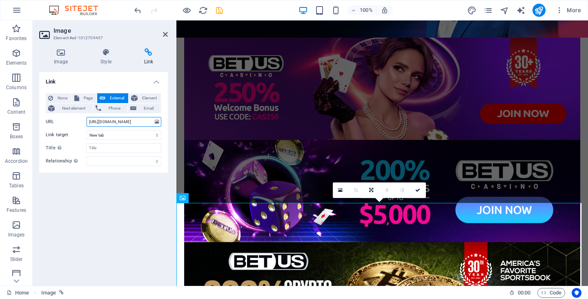
scroll to position [0, 76]
type input "[URL][DOMAIN_NAME]"
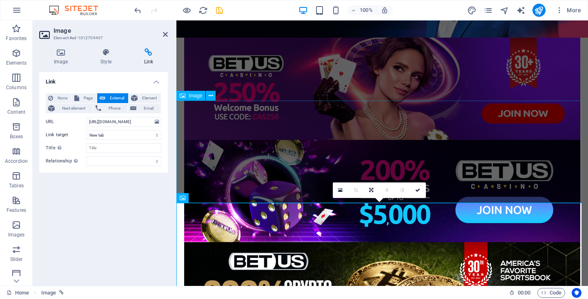
scroll to position [248, 0]
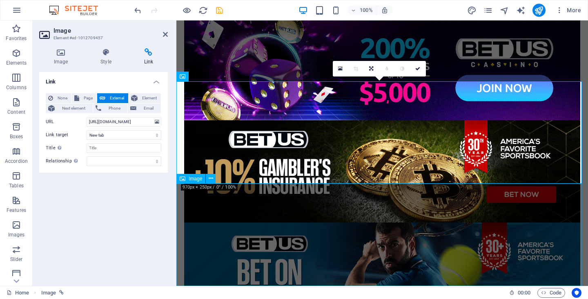
click at [335, 222] on figure at bounding box center [383, 273] width 412 height 102
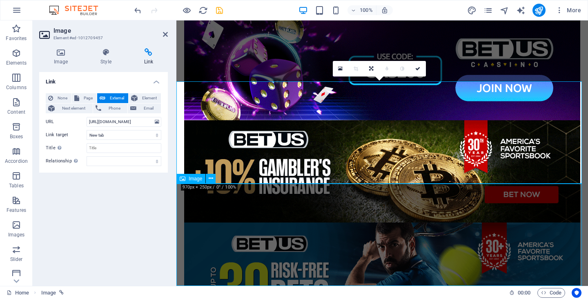
scroll to position [285, 0]
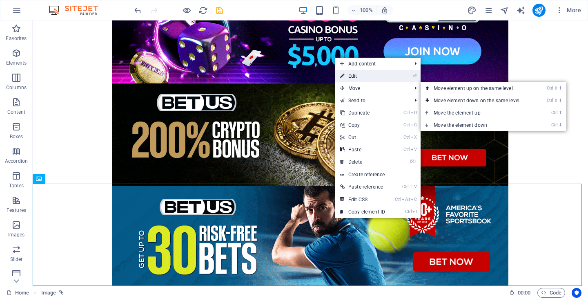
click at [384, 76] on link "⏎ Edit" at bounding box center [362, 76] width 55 height 12
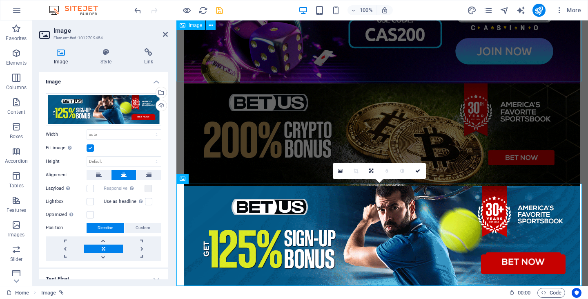
scroll to position [248, 0]
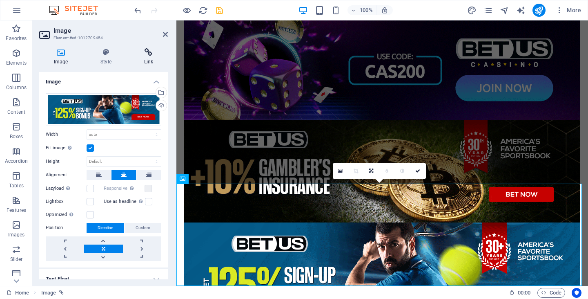
click at [151, 54] on icon at bounding box center [149, 52] width 38 height 8
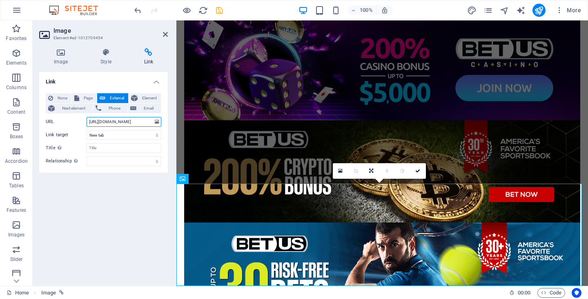
click at [118, 121] on input "https://record.revmasters.com/_f-3AyAQevJSGz-JMn0SwlGNd7ZgqdRLk/1/" at bounding box center [124, 122] width 75 height 10
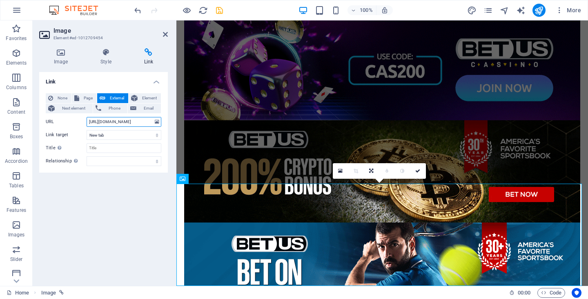
click at [118, 121] on input "https://record.revmasters.com/_f-3AyAQevJSGz-JMn0SwlGNd7ZgqdRLk/1/" at bounding box center [124, 122] width 75 height 10
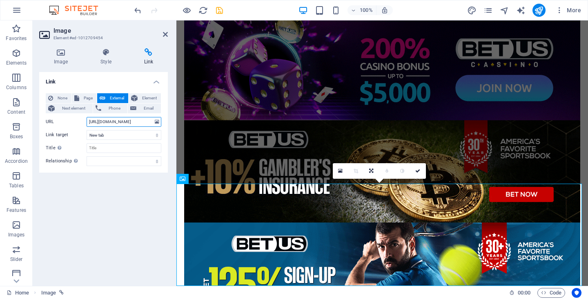
click at [118, 121] on input "https://record.revmasters.com/_f-3AyAQevJSGz-JMn0SwlGNd7ZgqdRLk/1/" at bounding box center [124, 122] width 75 height 10
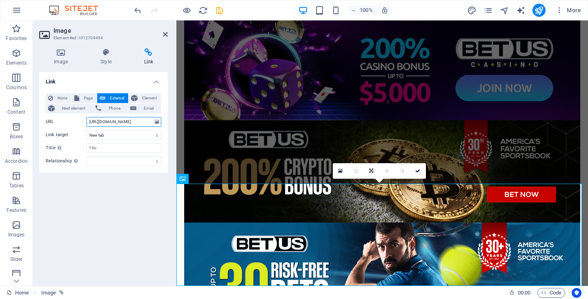
paste input "YNevImT-MD"
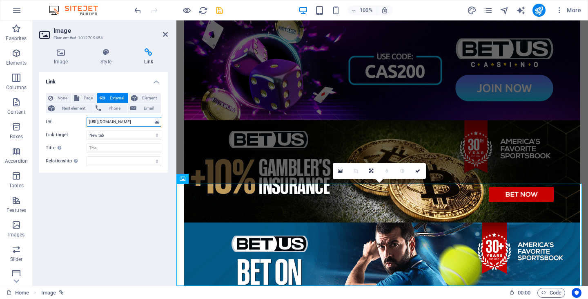
scroll to position [0, 76]
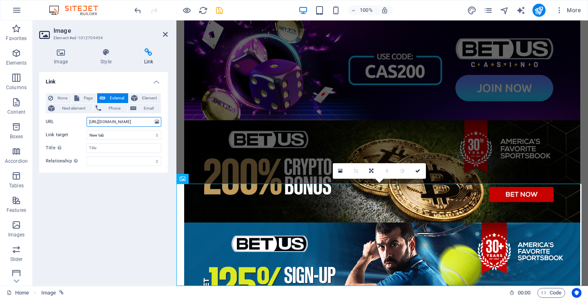
type input "[URL][DOMAIN_NAME]"
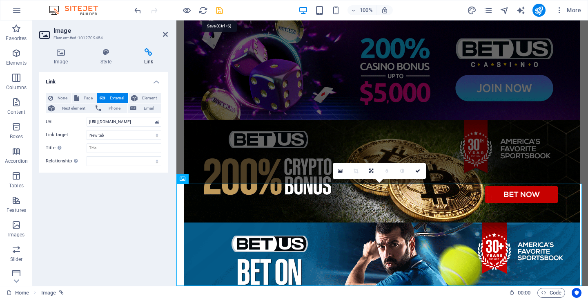
scroll to position [0, 0]
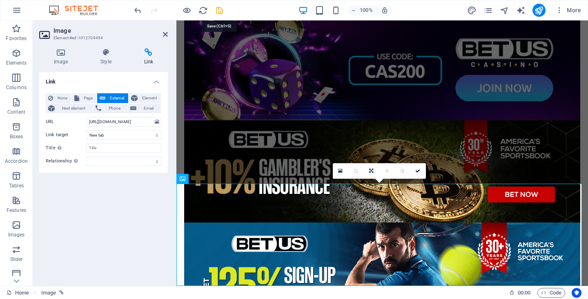
click at [217, 11] on icon "save" at bounding box center [219, 10] width 9 height 9
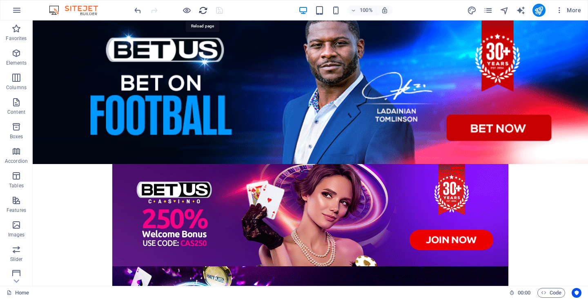
click at [201, 11] on icon "reload" at bounding box center [203, 10] width 9 height 9
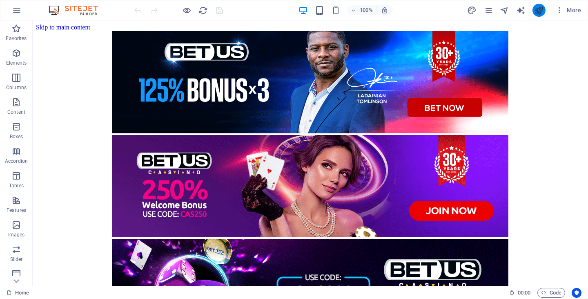
click at [537, 15] on icon "publish" at bounding box center [538, 10] width 9 height 9
